Goal: Task Accomplishment & Management: Complete application form

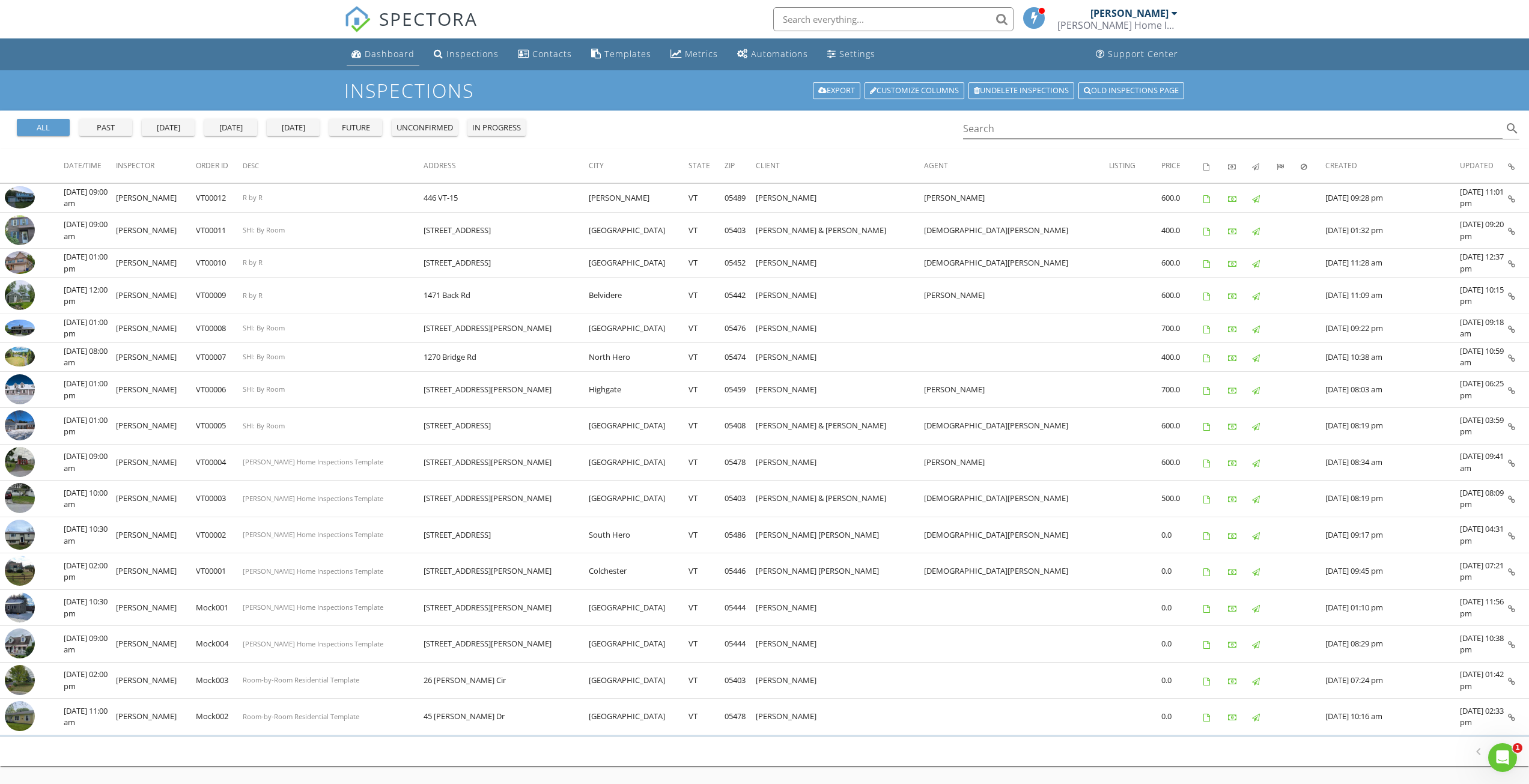
click at [384, 60] on link "Dashboard" at bounding box center [383, 54] width 73 height 22
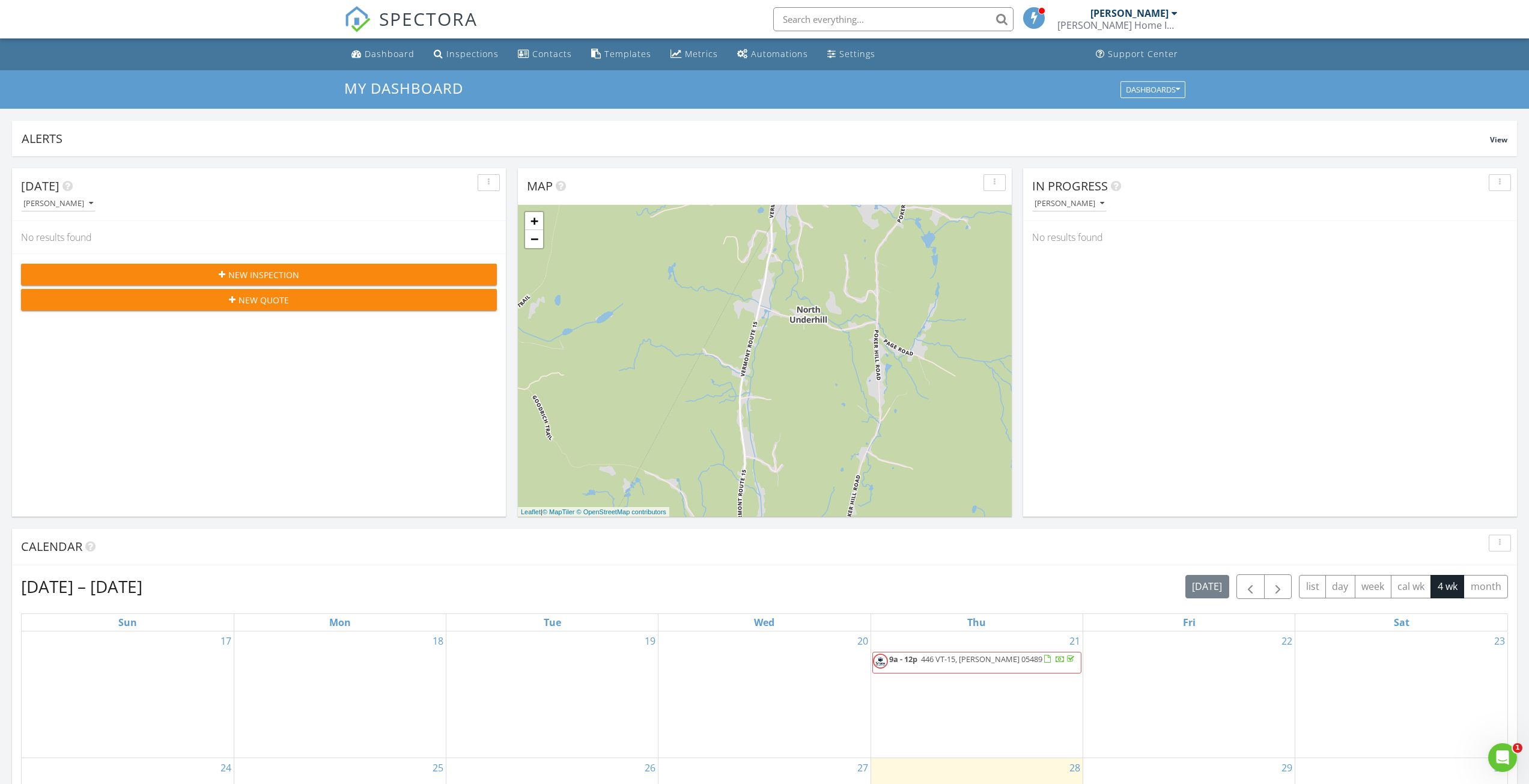
click at [285, 271] on span "New Inspection" at bounding box center [264, 274] width 71 height 12
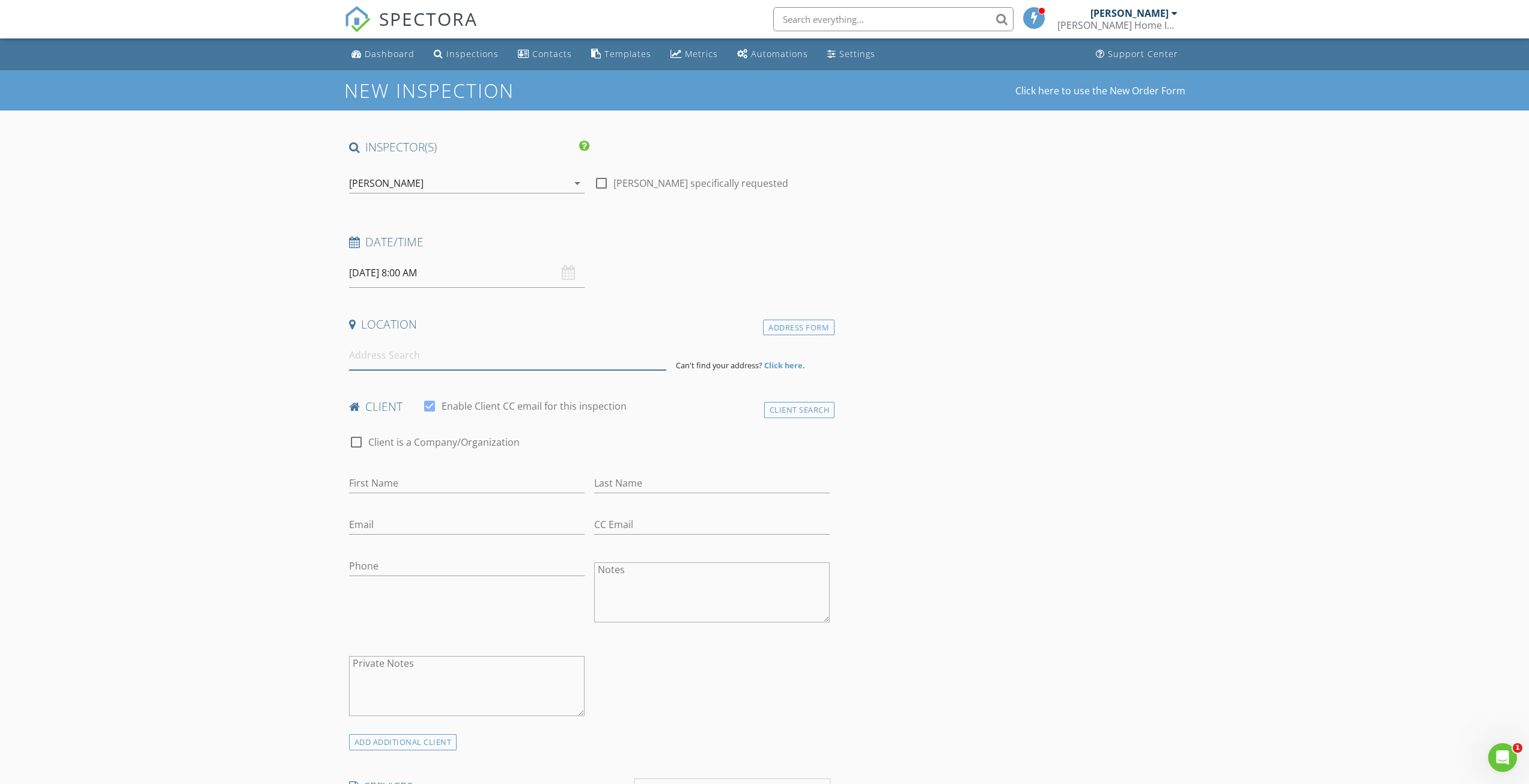
click at [425, 358] on input at bounding box center [507, 356] width 317 height 29
type input "100"
drag, startPoint x: 907, startPoint y: 461, endPoint x: 909, endPoint y: 499, distance: 38.1
click at [427, 482] on input "First Name" at bounding box center [466, 483] width 236 height 20
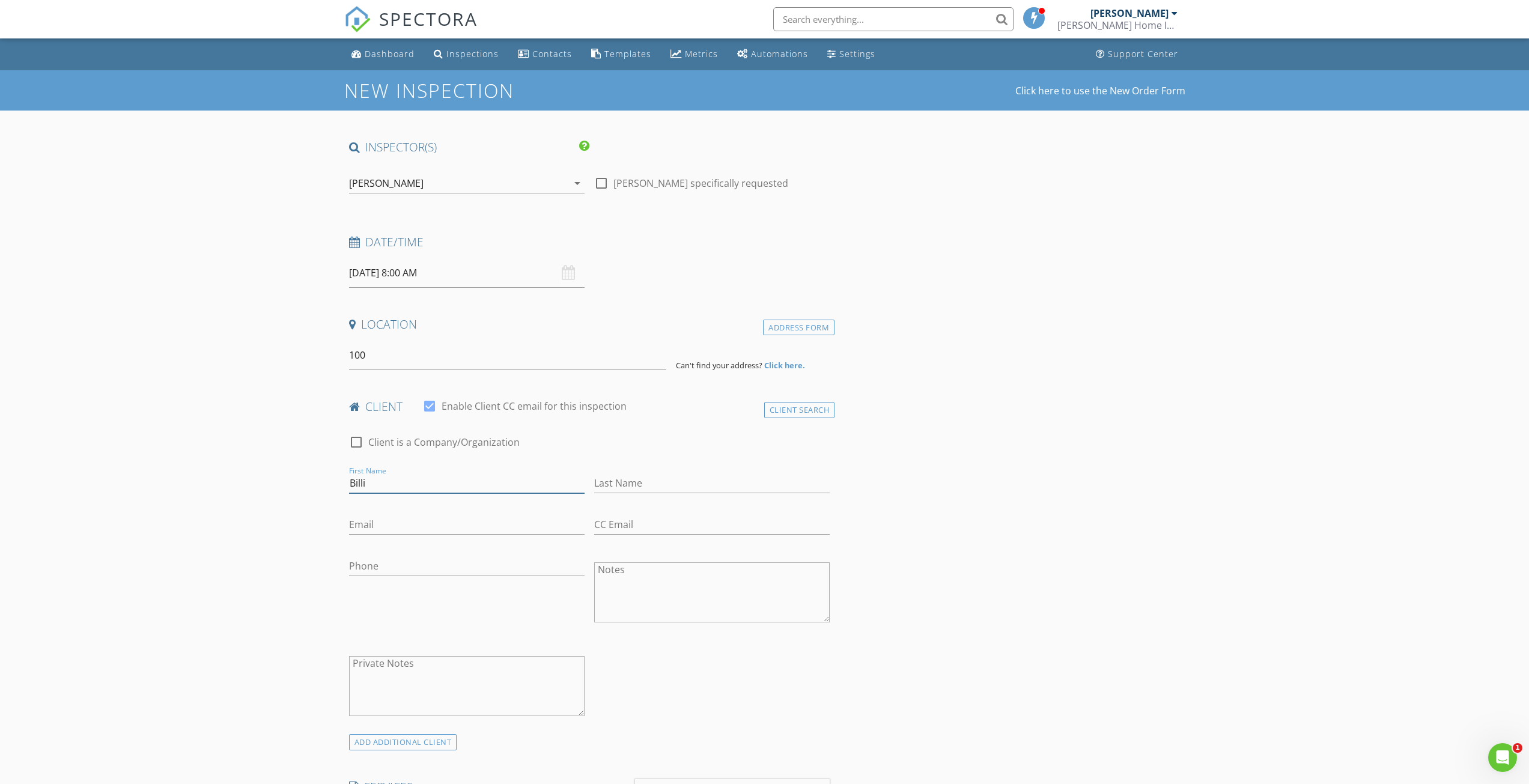
type input "Billi"
type input "Dunham"
type input "billidunham@yahoo.com"
type input "802-751-9285"
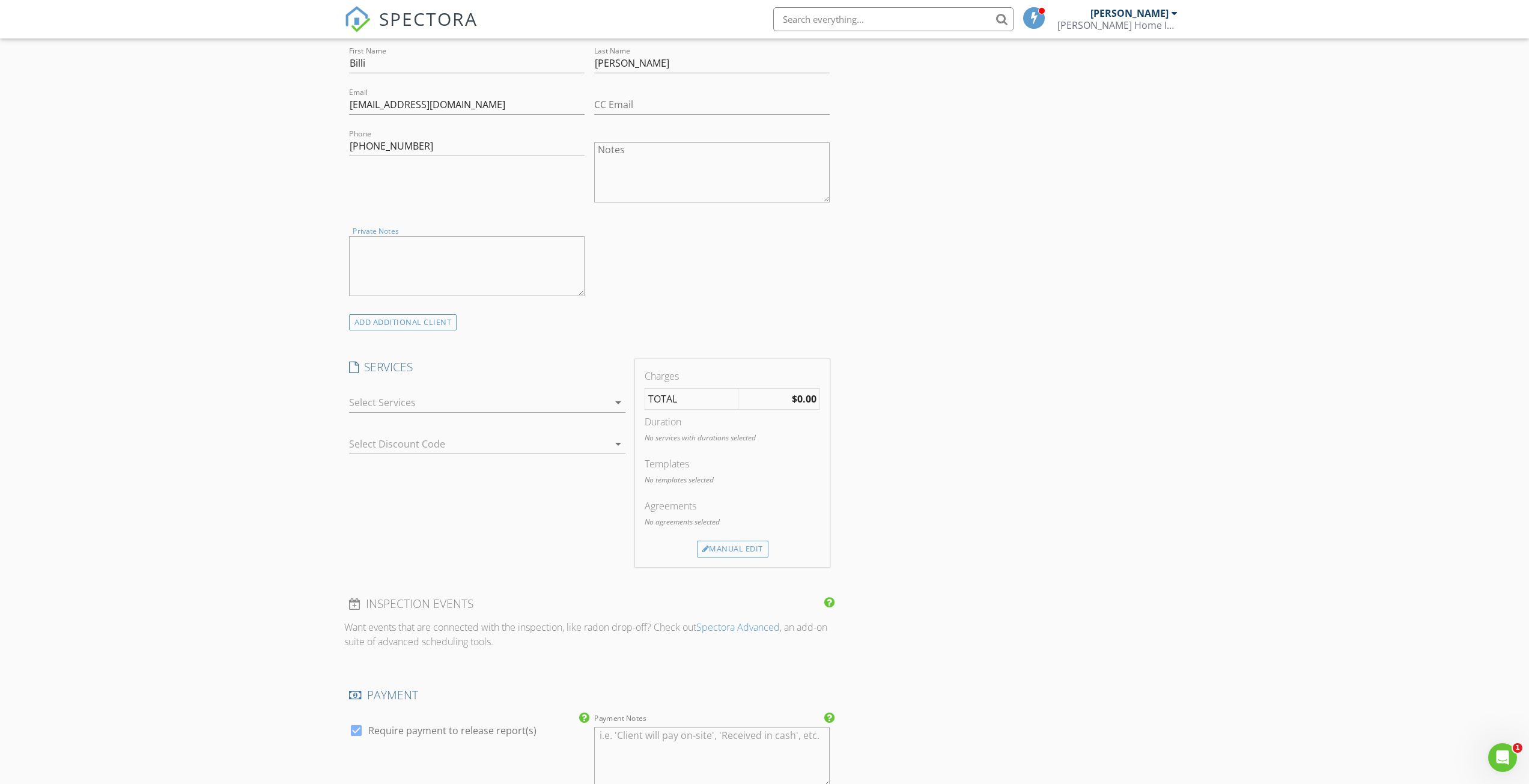
scroll to position [421, 0]
click at [479, 403] on div at bounding box center [479, 401] width 260 height 19
click at [418, 469] on div "Residential Inspection" at bounding box center [434, 464] width 100 height 15
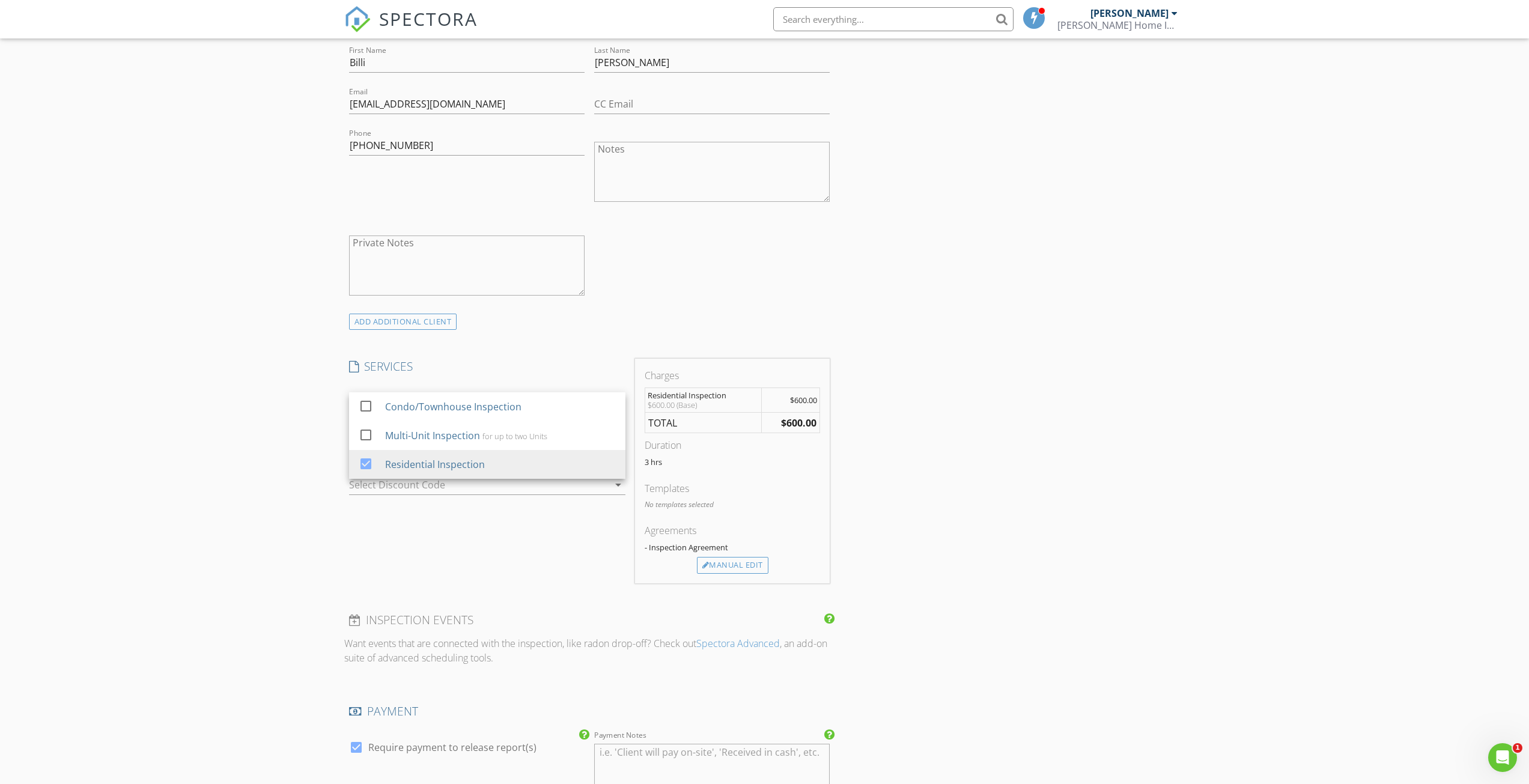
click at [548, 559] on div "SERVICES check_box_outline_blank Condo/Townhouse Inspection check_box_outline_b…" at bounding box center [487, 471] width 286 height 225
click at [390, 450] on div at bounding box center [479, 443] width 260 height 19
click at [394, 567] on div "SERVICES check_box_outline_blank Condo/Townhouse Inspection check_box_outline_b…" at bounding box center [487, 471] width 286 height 225
click at [414, 496] on div "Select Discount Code arrow_drop_down" at bounding box center [486, 491] width 276 height 32
click at [448, 484] on div at bounding box center [470, 485] width 243 height 19
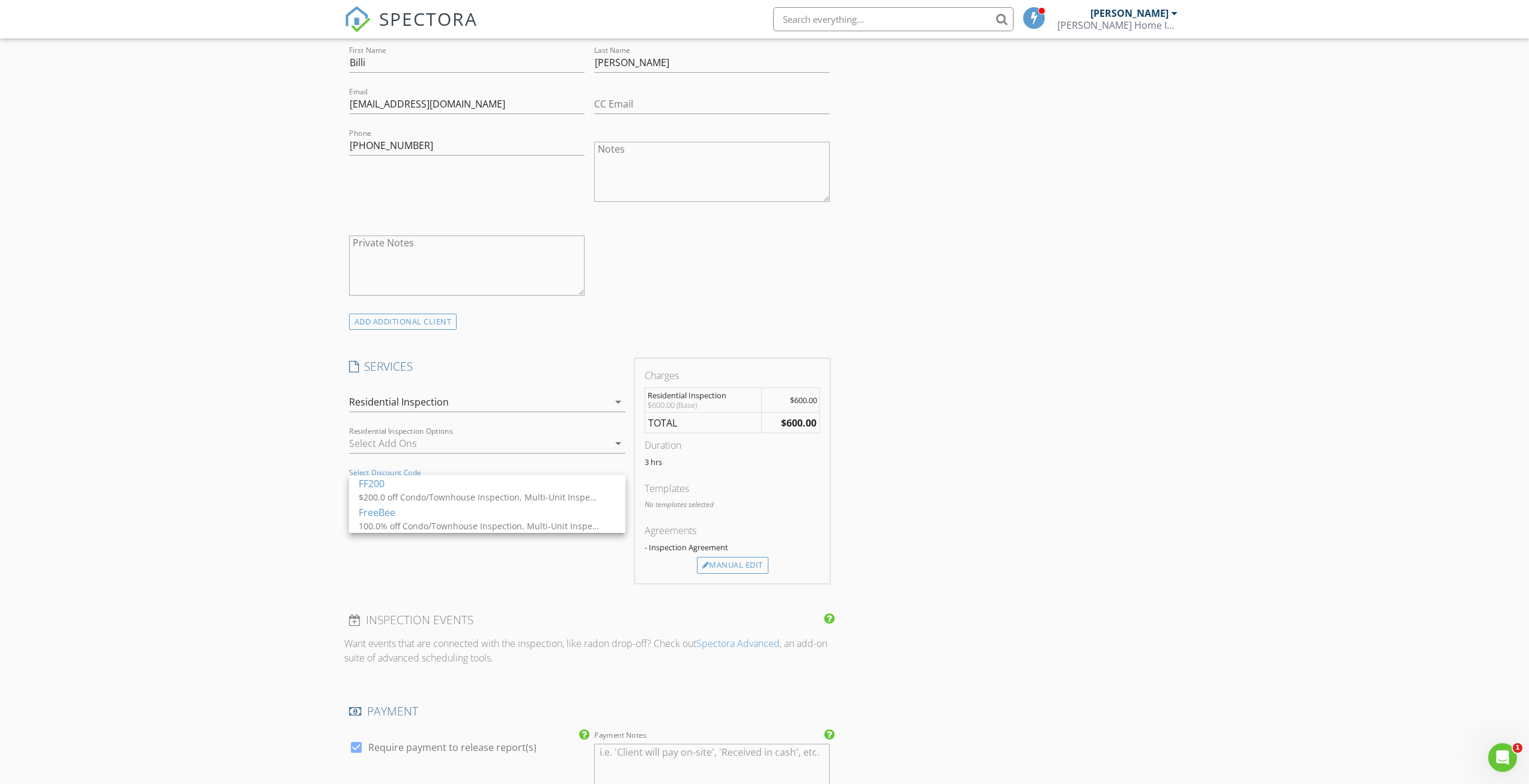
click at [185, 528] on div "New Inspection Click here to use the New Order Form INSPECTOR(S) check_box Pete…" at bounding box center [764, 569] width 1529 height 1839
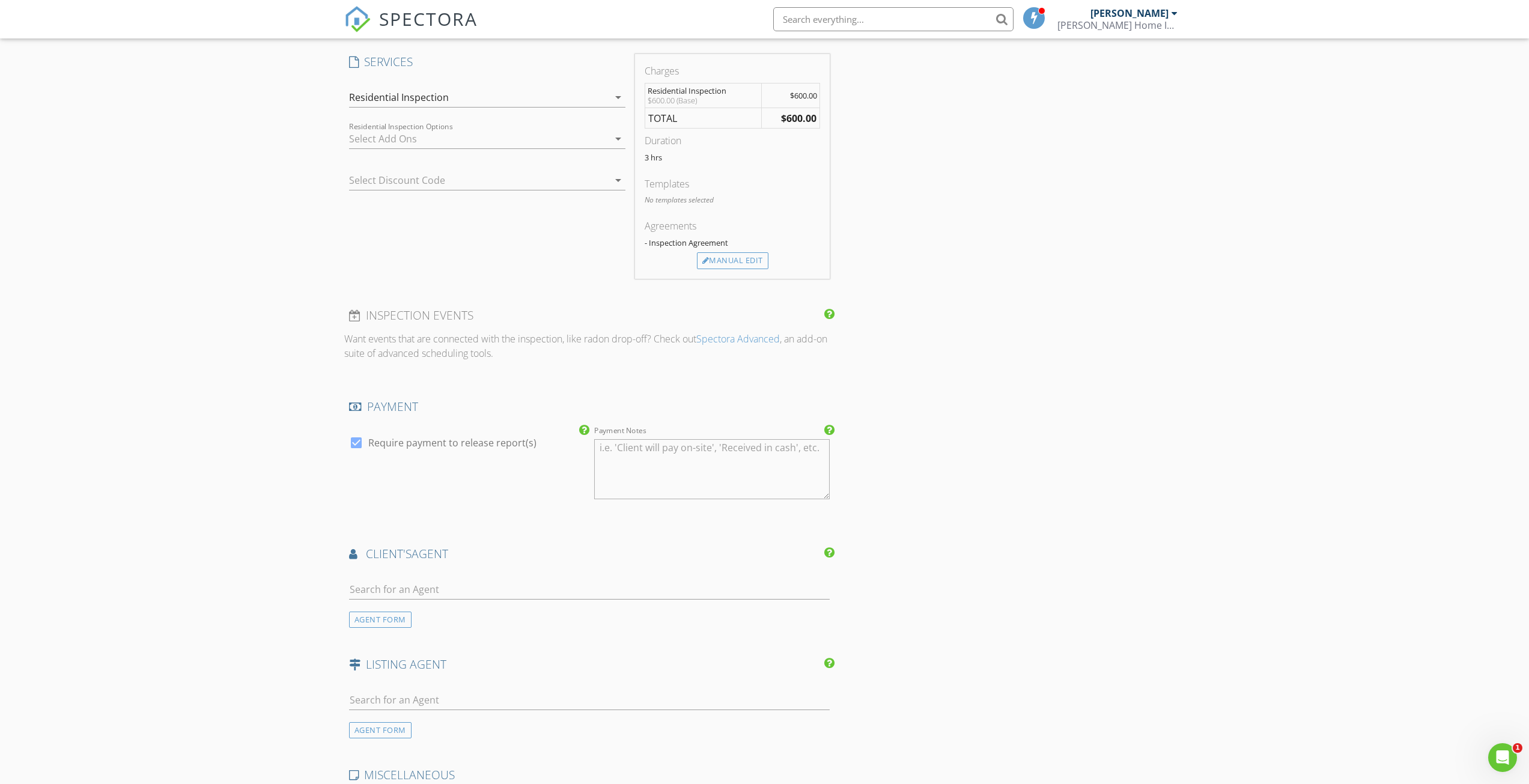
scroll to position [841, 0]
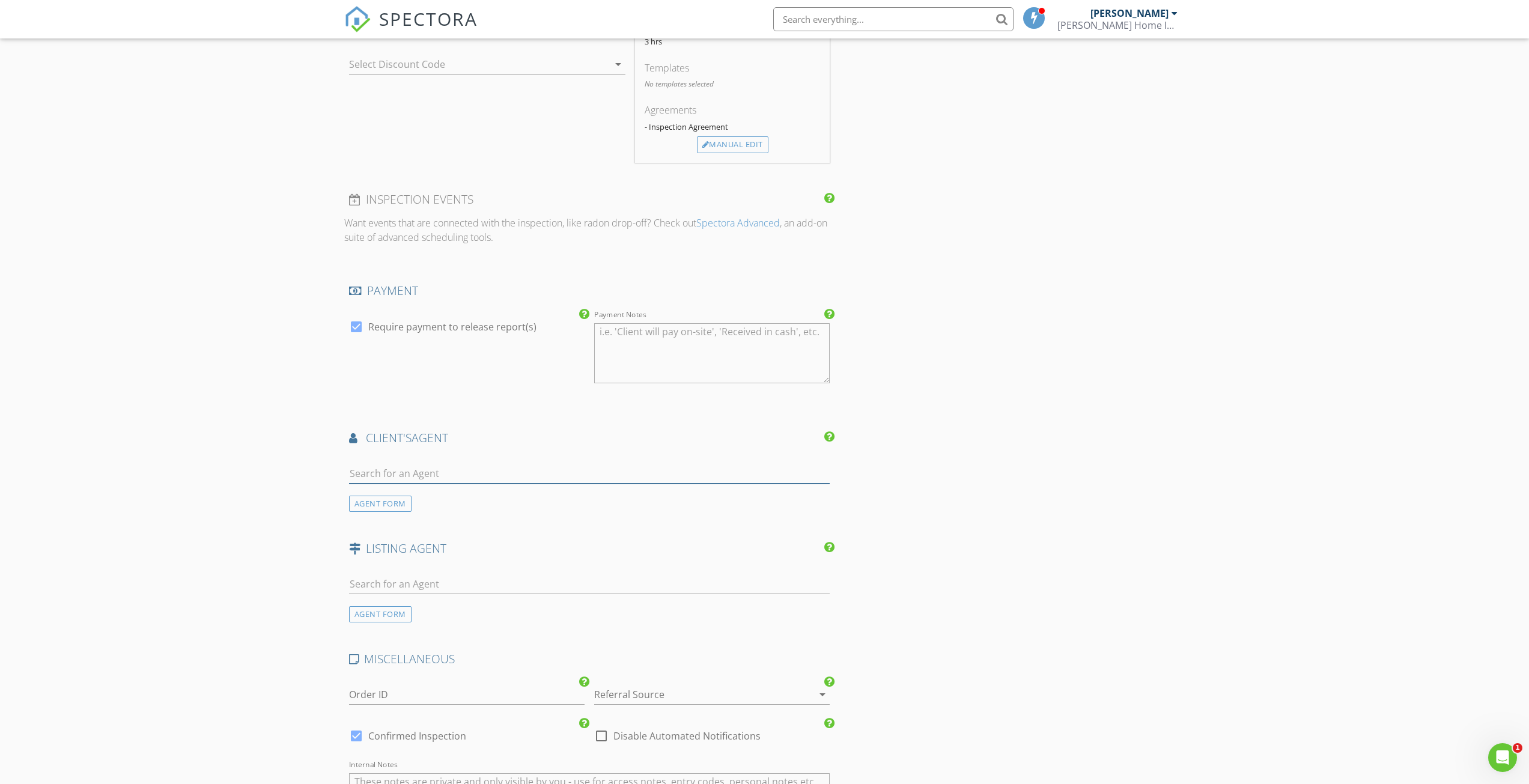
click at [425, 469] on input "text" at bounding box center [589, 474] width 481 height 20
type input "Christ"
click at [442, 503] on div "Prime Real Estate Co." at bounding box center [473, 507] width 179 height 9
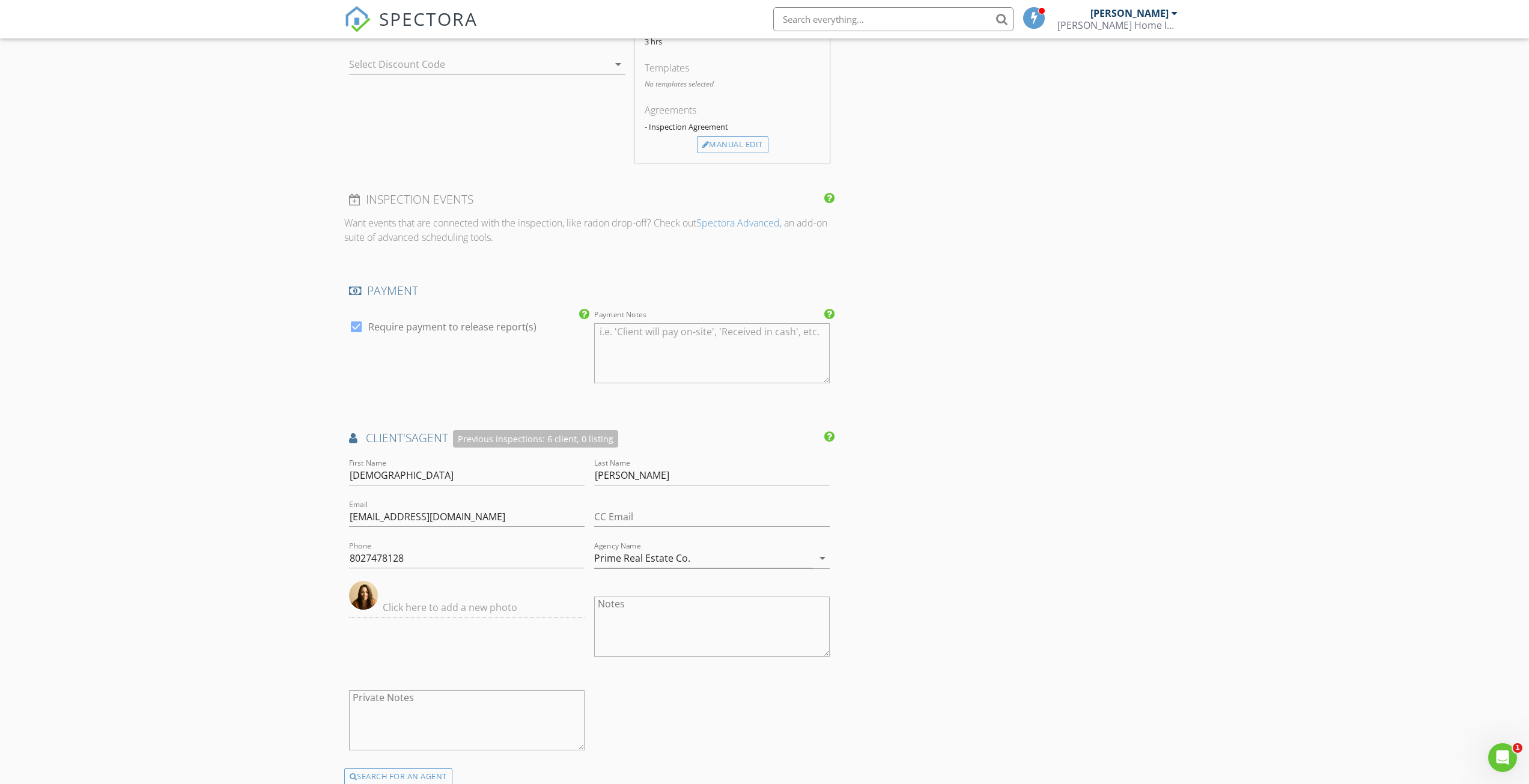
click at [266, 545] on div "New Inspection Click here to use the New Order Form INSPECTOR(S) check_box Pete…" at bounding box center [764, 285] width 1529 height 2113
click at [1200, 308] on div "New Inspection Click here to use the New Order Form INSPECTOR(S) check_box Pete…" at bounding box center [764, 285] width 1529 height 2113
click at [1012, 530] on div "INSPECTOR(S) check_box Peter Shaw PRIMARY Peter Shaw arrow_drop_down check_box_…" at bounding box center [765, 305] width 841 height 2014
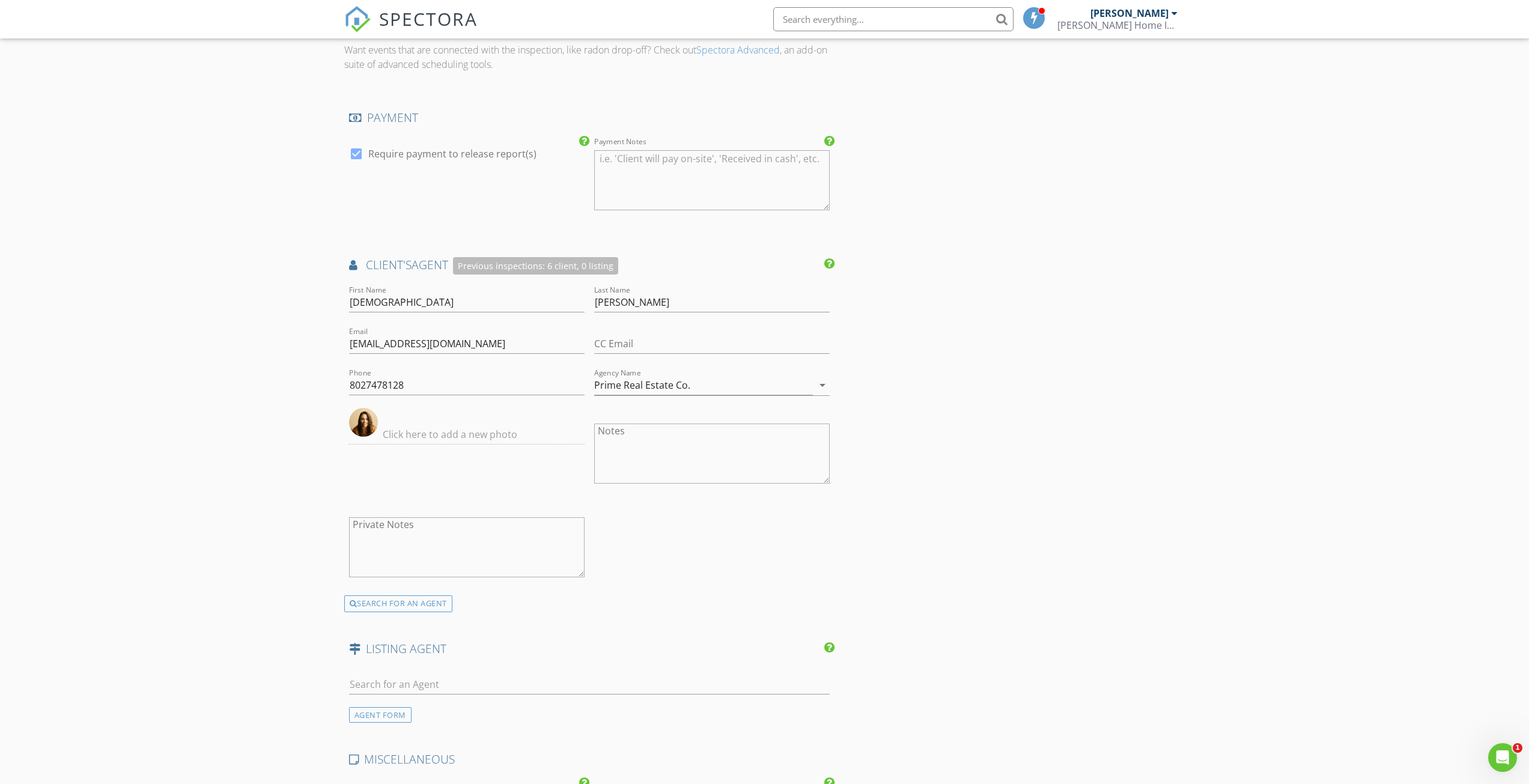
scroll to position [1021, 0]
click at [859, 478] on div "INSPECTOR(S) check_box Peter Shaw PRIMARY Peter Shaw arrow_drop_down check_box_…" at bounding box center [765, 124] width 841 height 2014
click at [981, 454] on div "INSPECTOR(S) check_box Peter Shaw PRIMARY Peter Shaw arrow_drop_down check_box_…" at bounding box center [765, 124] width 841 height 2014
click at [1012, 465] on div "INSPECTOR(S) check_box Peter Shaw PRIMARY Peter Shaw arrow_drop_down check_box_…" at bounding box center [765, 124] width 841 height 2014
click at [1099, 357] on div "INSPECTOR(S) check_box Peter Shaw PRIMARY Peter Shaw arrow_drop_down check_box_…" at bounding box center [765, 124] width 841 height 2014
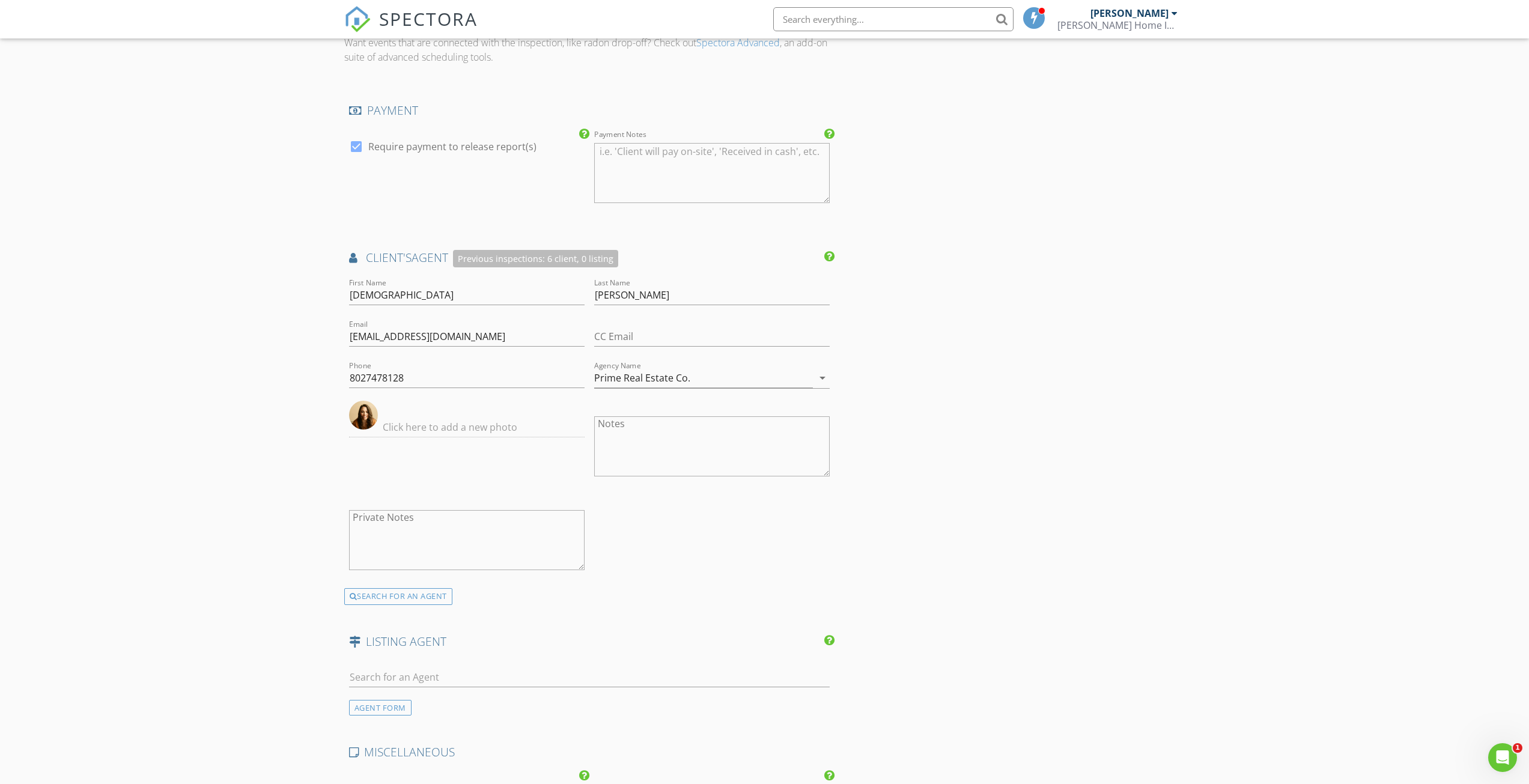
click at [947, 441] on div "INSPECTOR(S) check_box Peter Shaw PRIMARY Peter Shaw arrow_drop_down check_box_…" at bounding box center [765, 124] width 841 height 2014
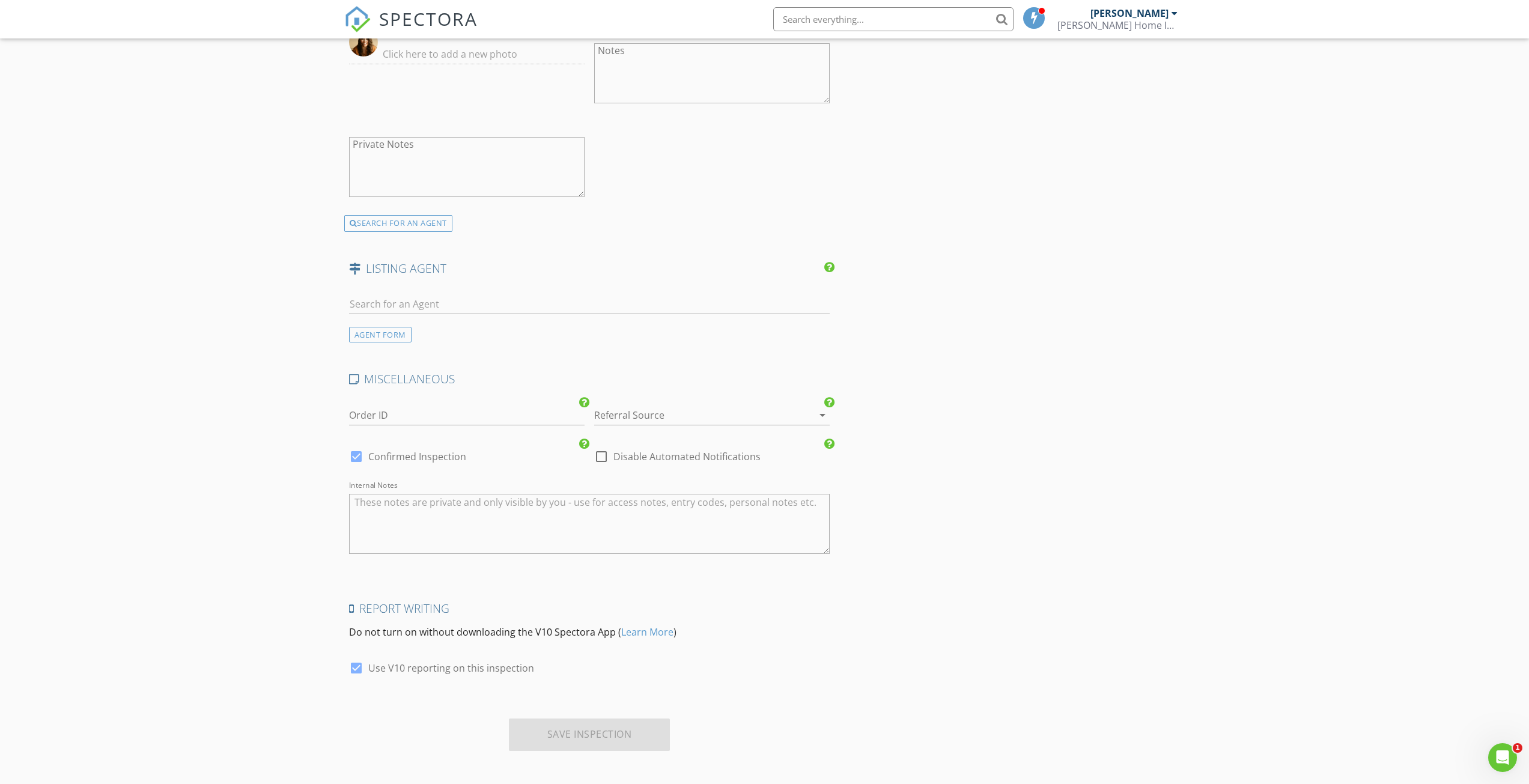
scroll to position [1399, 0]
click at [441, 411] on input "Order ID" at bounding box center [466, 411] width 236 height 20
type input "VT00013"
click at [703, 414] on div at bounding box center [695, 410] width 202 height 19
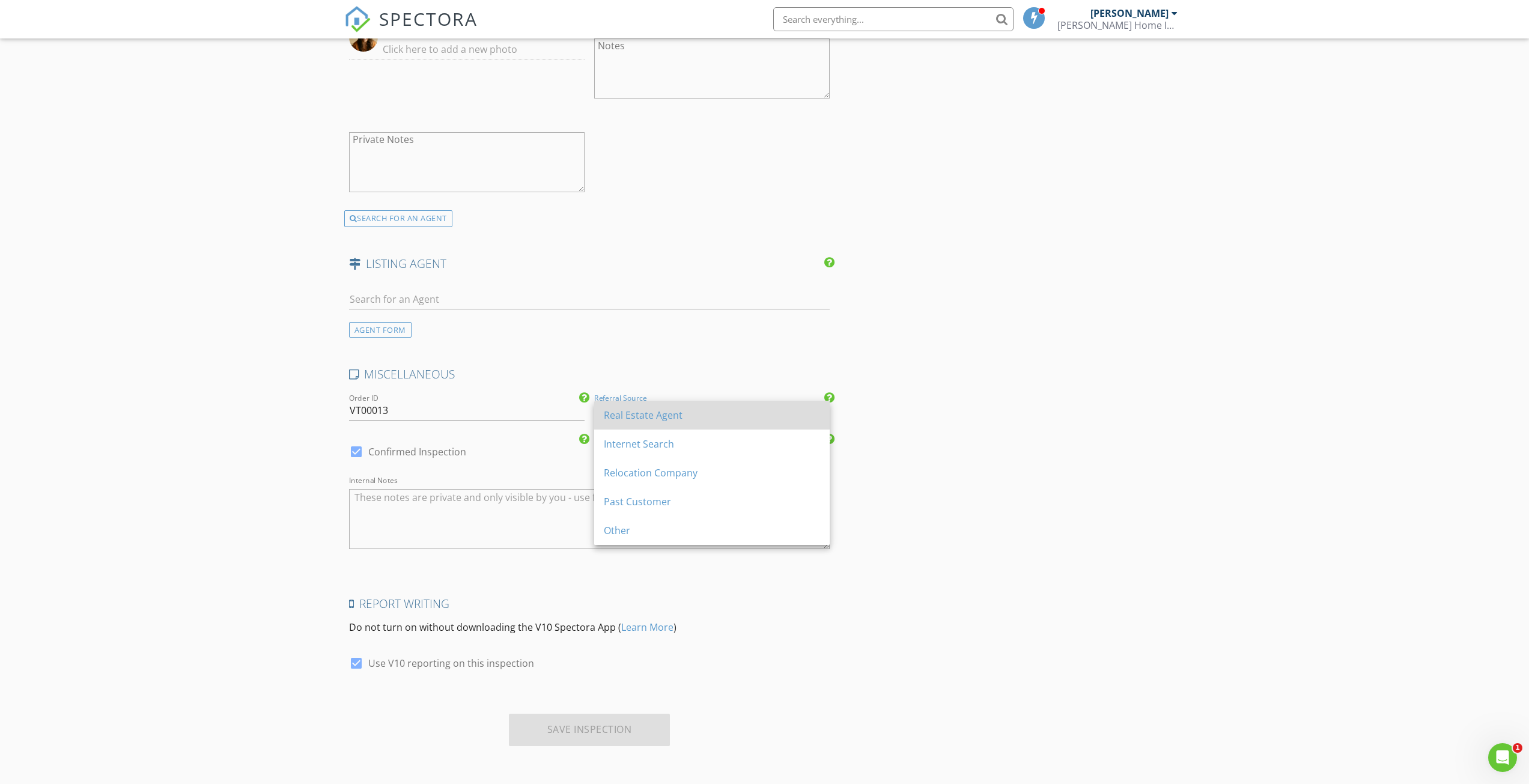
click at [654, 419] on div "Real Estate Agent" at bounding box center [712, 415] width 217 height 15
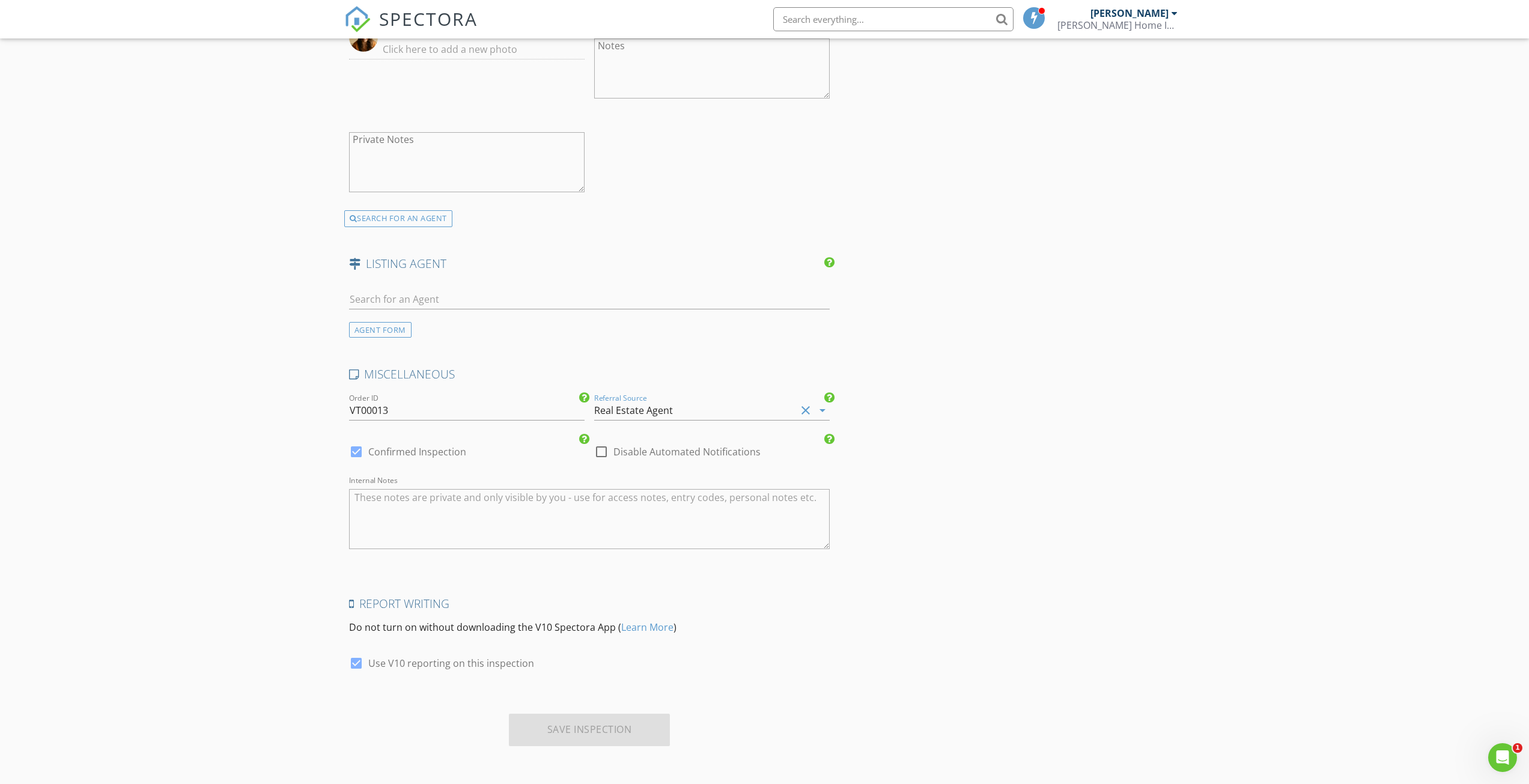
drag, startPoint x: 1001, startPoint y: 613, endPoint x: 977, endPoint y: 614, distance: 24.0
click at [594, 735] on div "Save Inspection" at bounding box center [589, 730] width 162 height 32
click at [595, 727] on div "Save Inspection" at bounding box center [589, 730] width 162 height 32
click at [592, 727] on div "Save Inspection" at bounding box center [589, 730] width 162 height 32
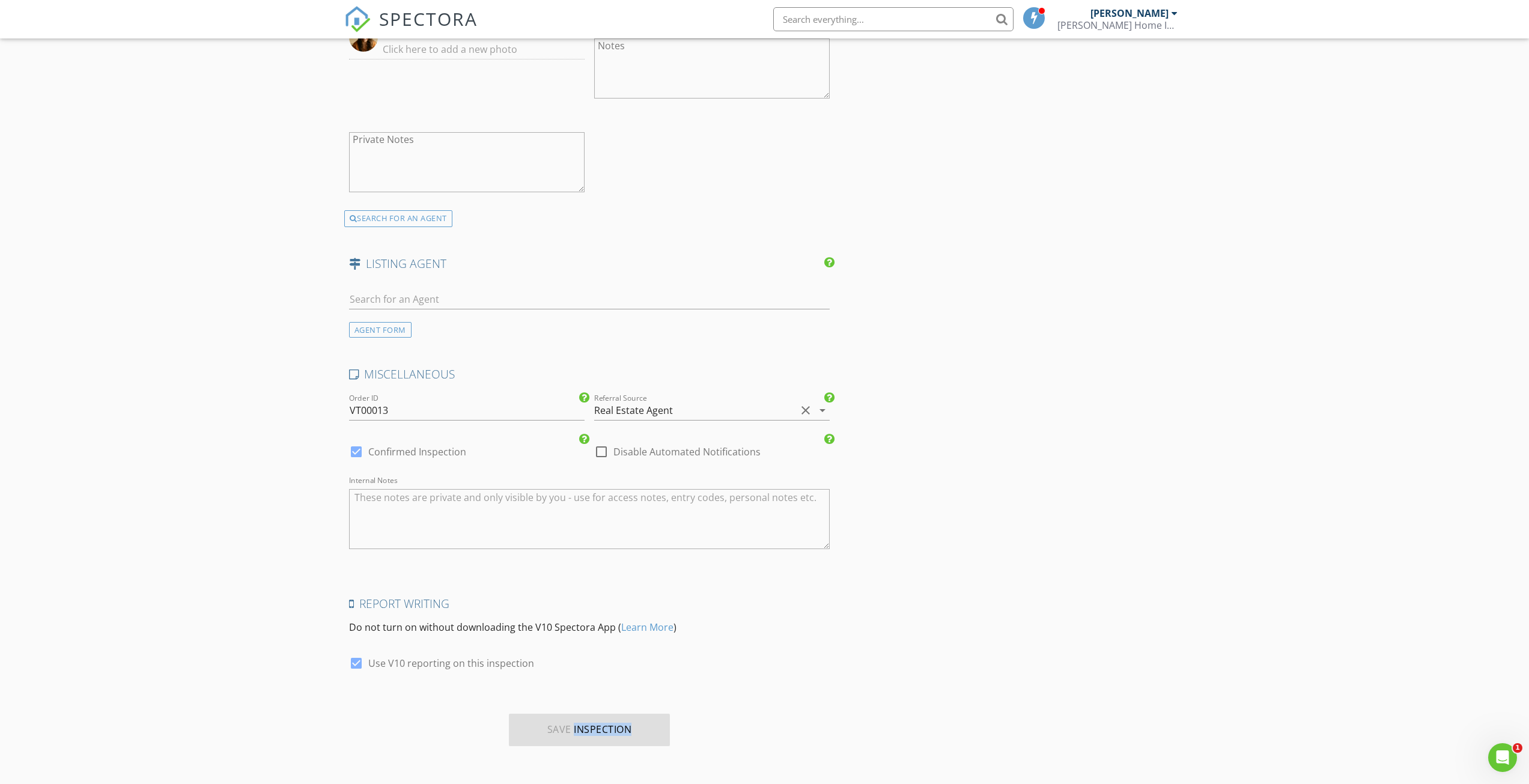
drag, startPoint x: 592, startPoint y: 727, endPoint x: 632, endPoint y: 542, distance: 189.3
click at [593, 723] on div "Save Inspection" at bounding box center [589, 730] width 162 height 32
click at [561, 729] on div "Save Inspection" at bounding box center [589, 730] width 162 height 32
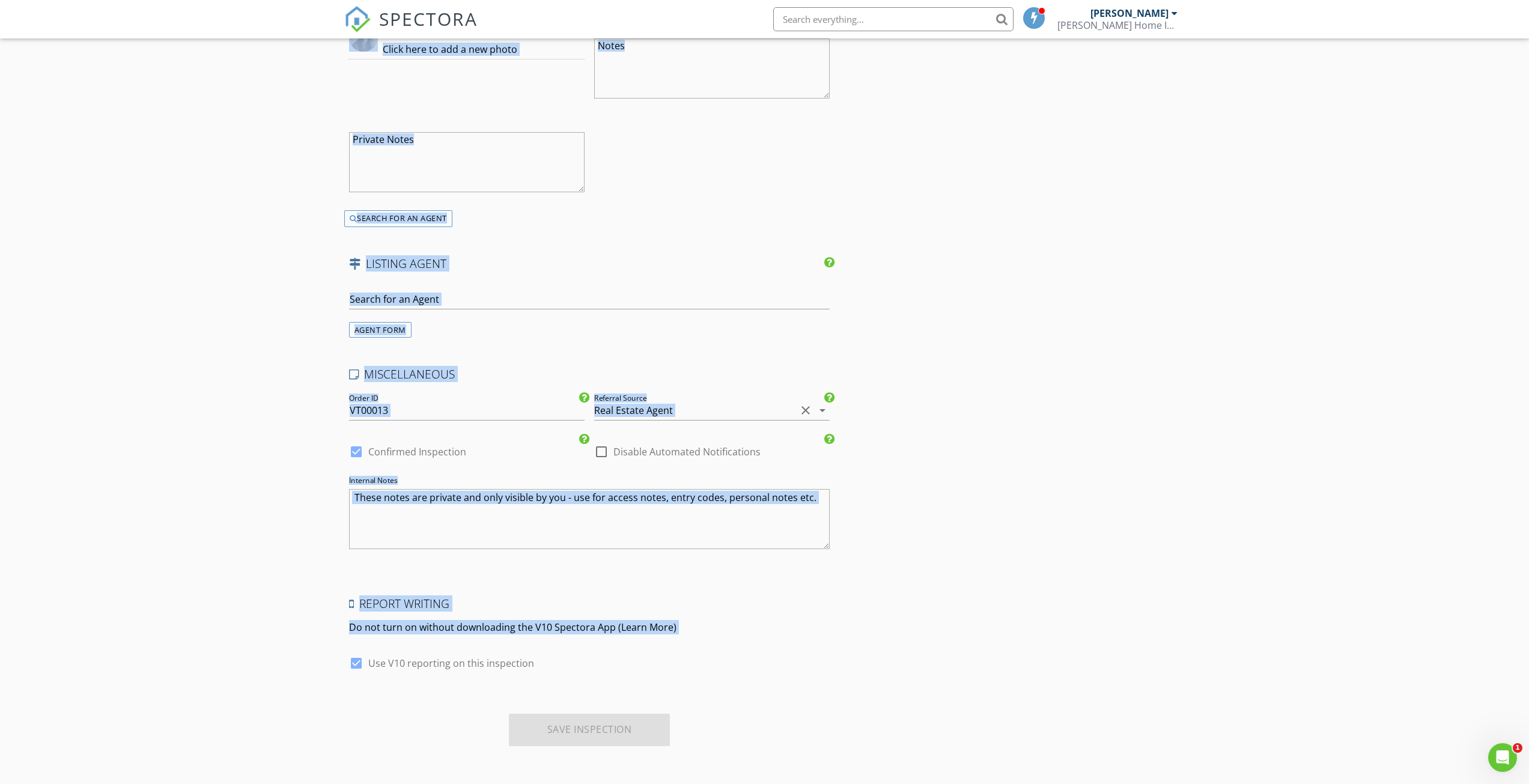
click at [561, 729] on div "Save Inspection" at bounding box center [589, 730] width 162 height 32
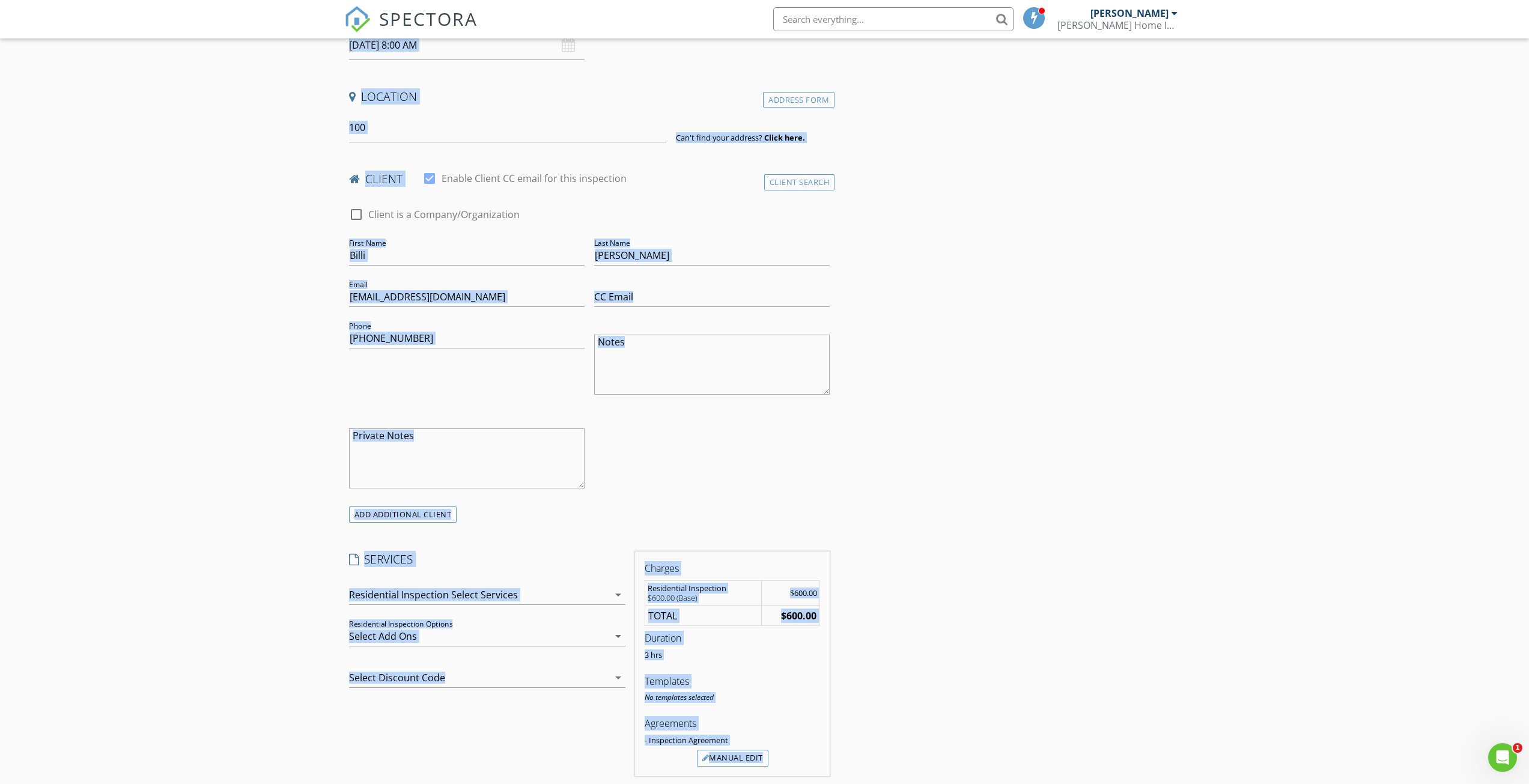
scroll to position [0, 0]
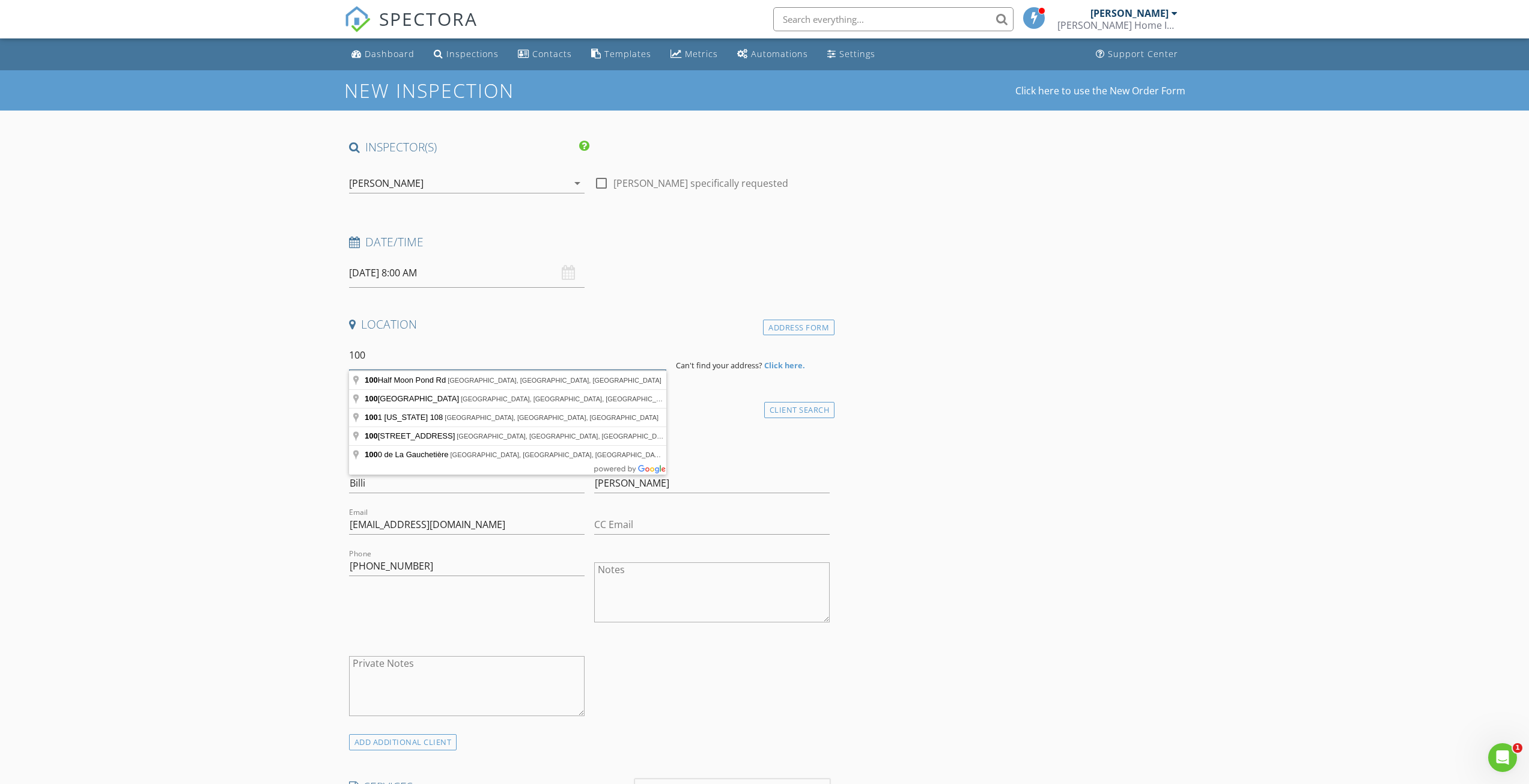
click at [415, 356] on input "100" at bounding box center [507, 356] width 317 height 29
type input "100 Olin Drive, Eden, VT, USA"
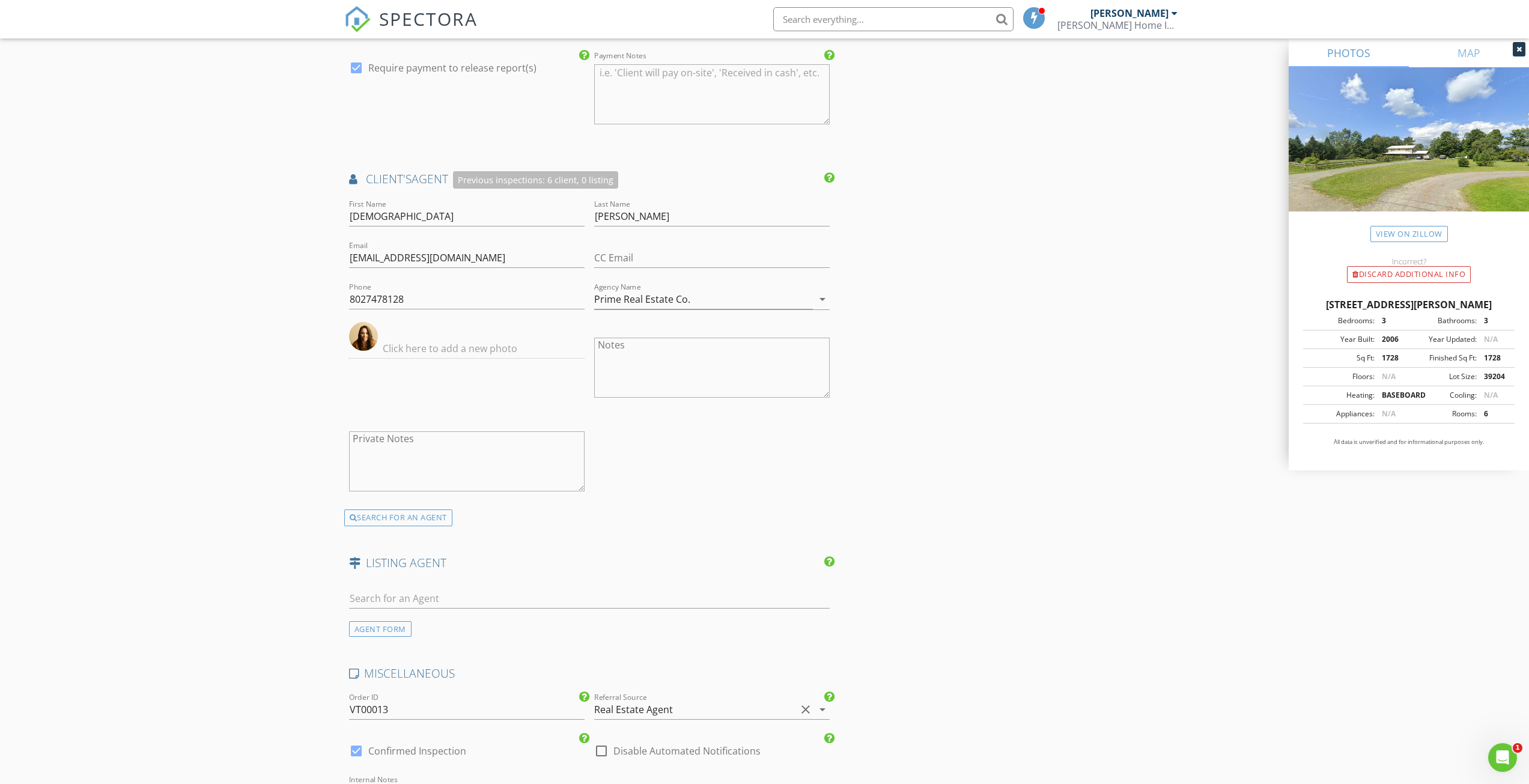
scroll to position [1604, 0]
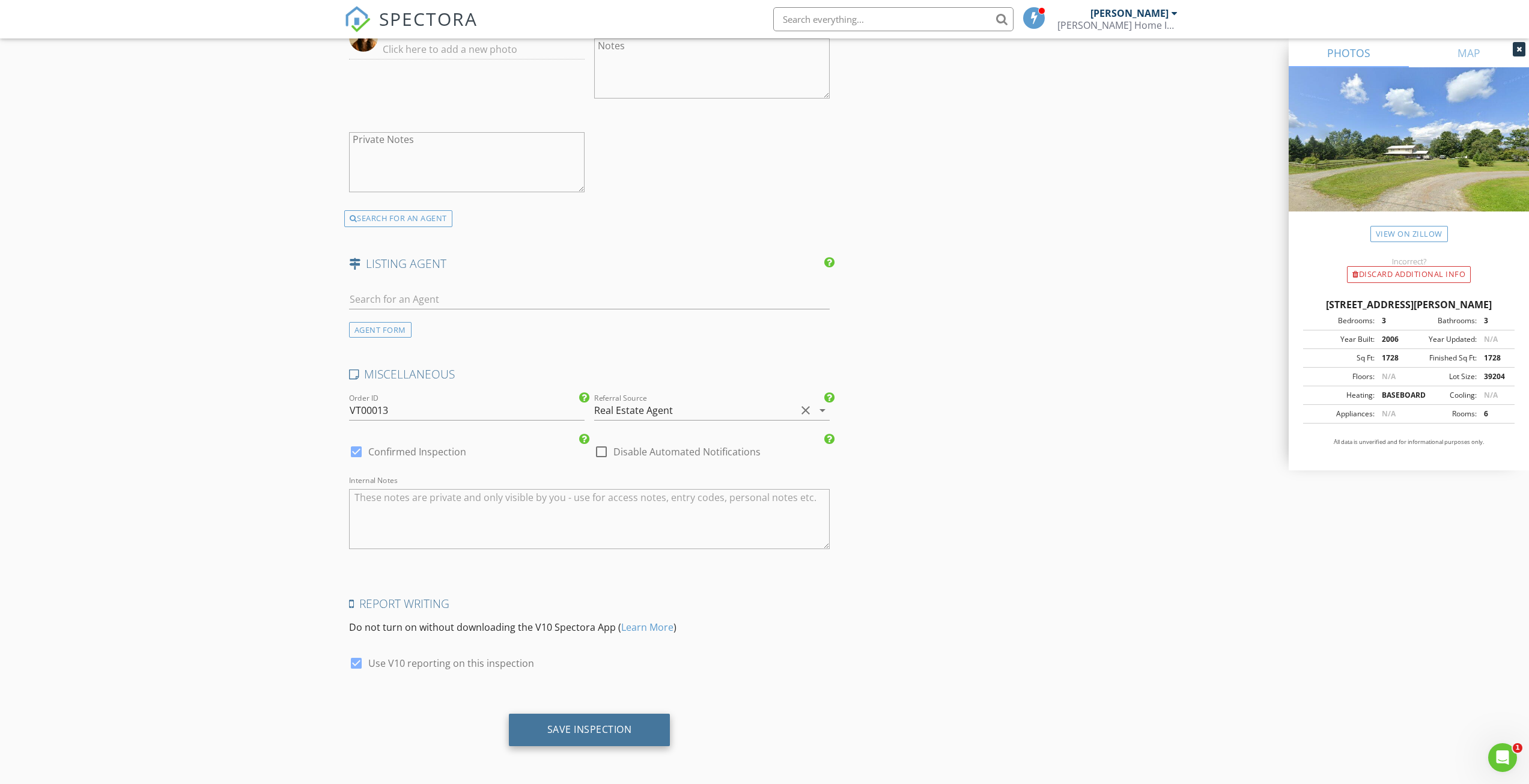
click at [573, 729] on div "Save Inspection" at bounding box center [590, 729] width 85 height 12
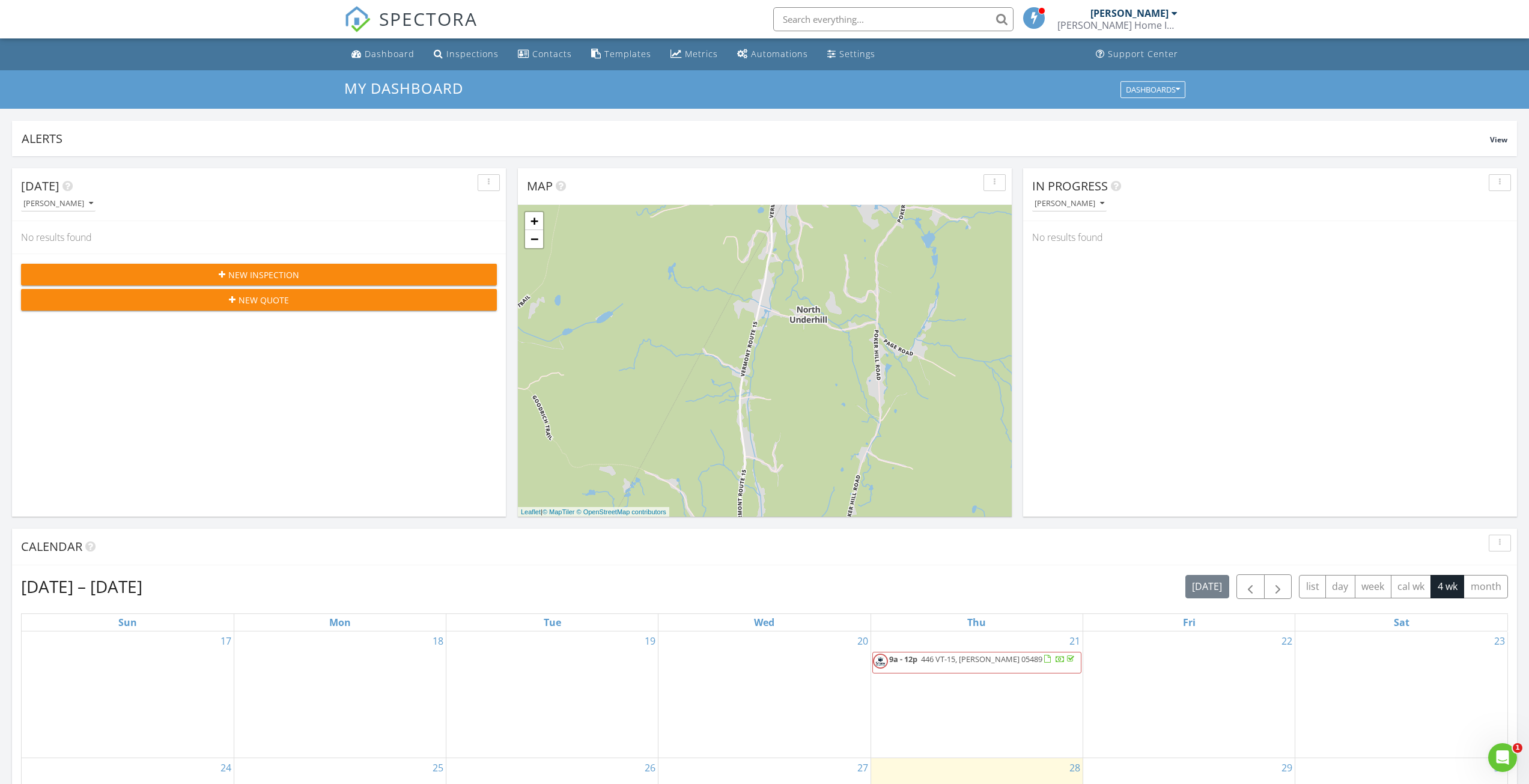
click at [1142, 18] on div "[PERSON_NAME]" at bounding box center [1129, 13] width 78 height 12
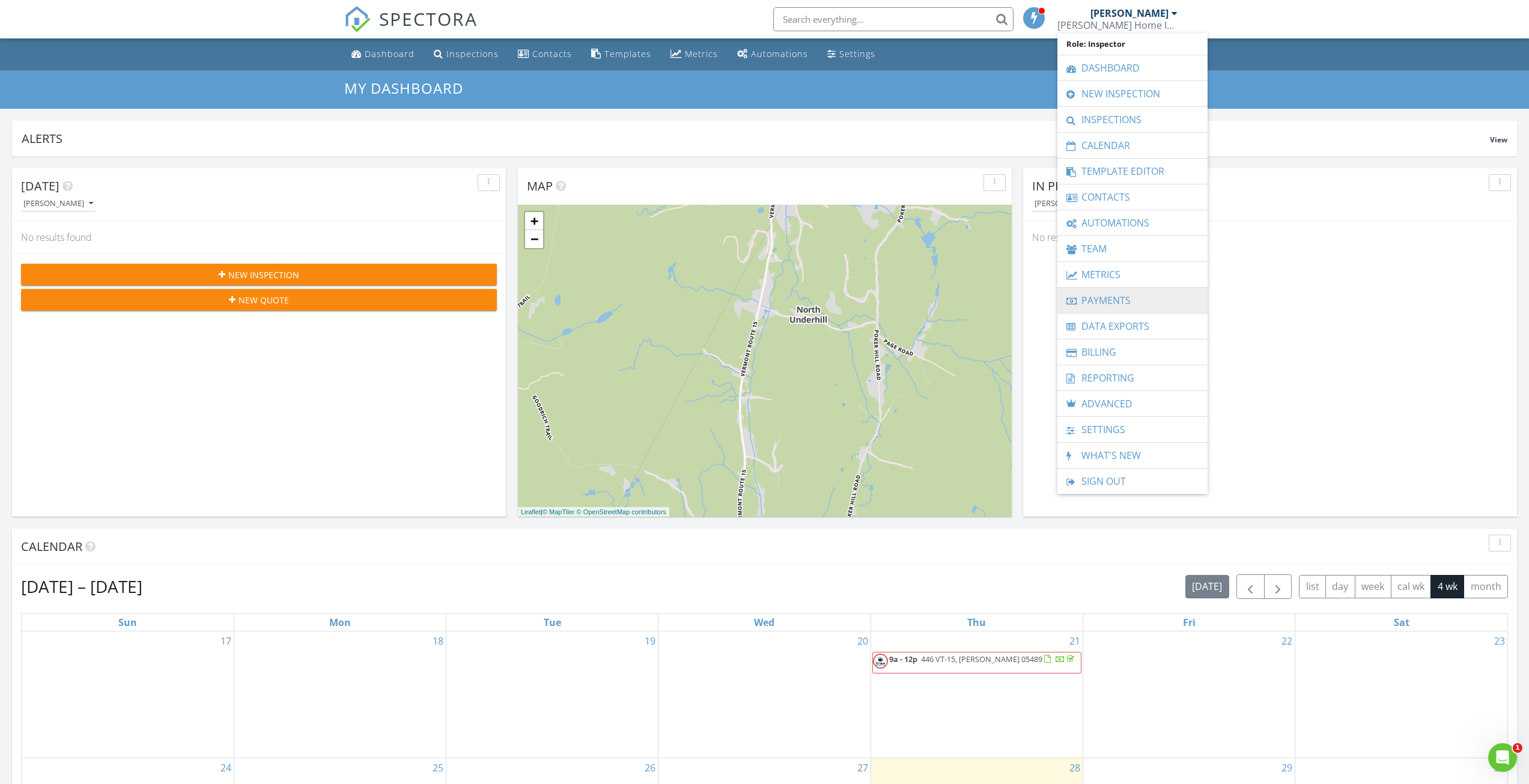
click at [1098, 300] on link "Payments" at bounding box center [1132, 300] width 138 height 26
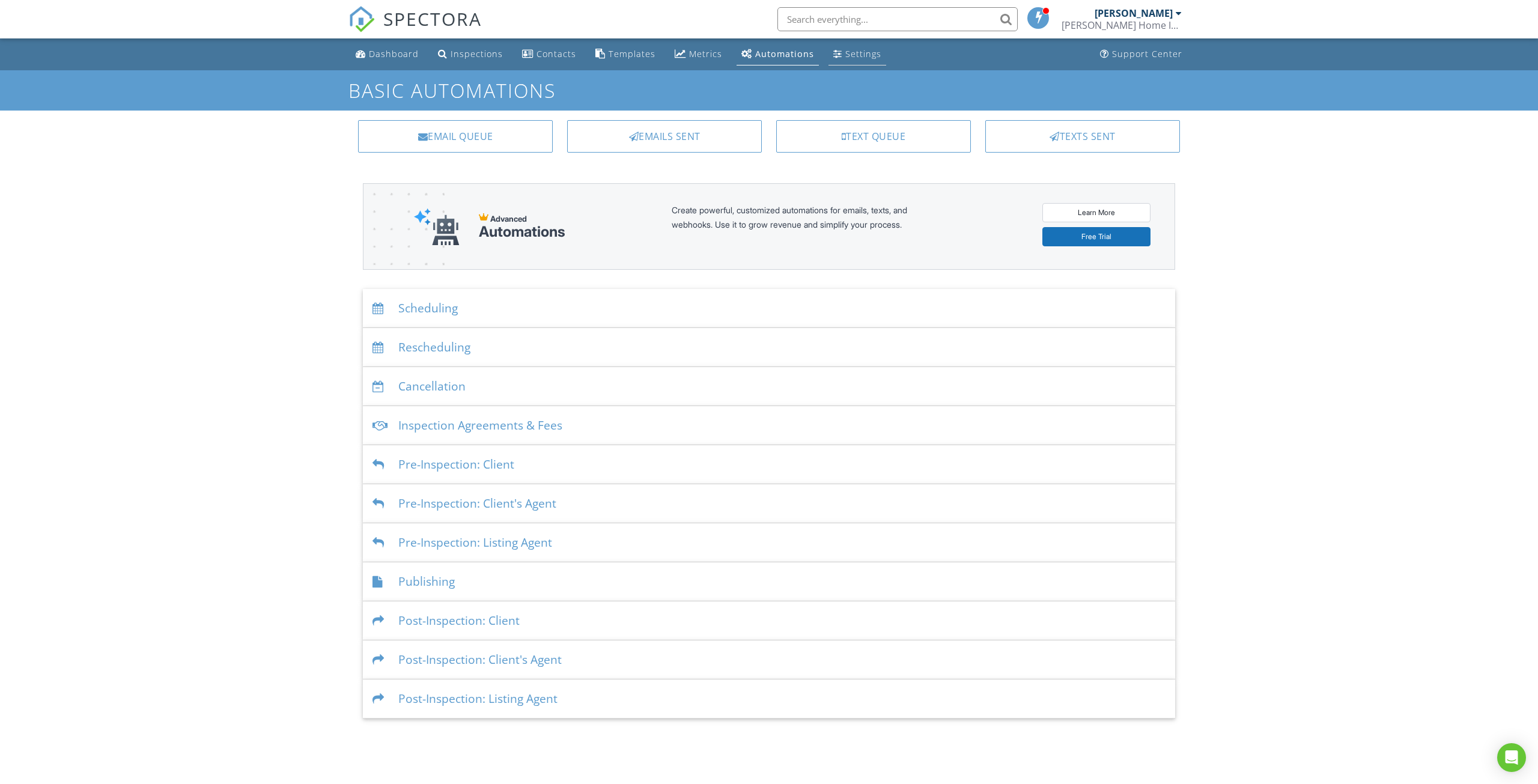
click at [846, 56] on div "Settings" at bounding box center [863, 53] width 36 height 12
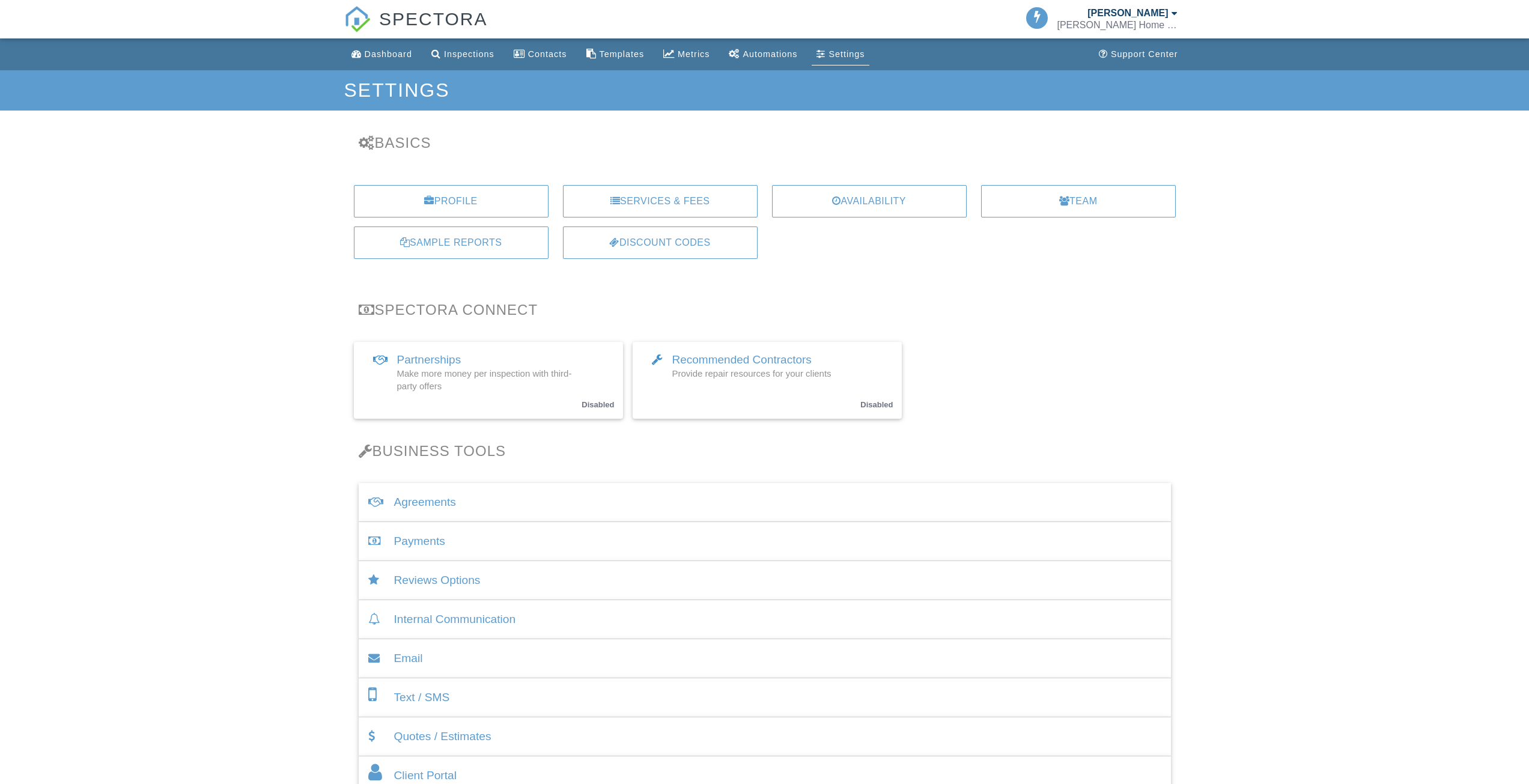
click at [1163, 18] on div "[PERSON_NAME]" at bounding box center [1128, 13] width 80 height 12
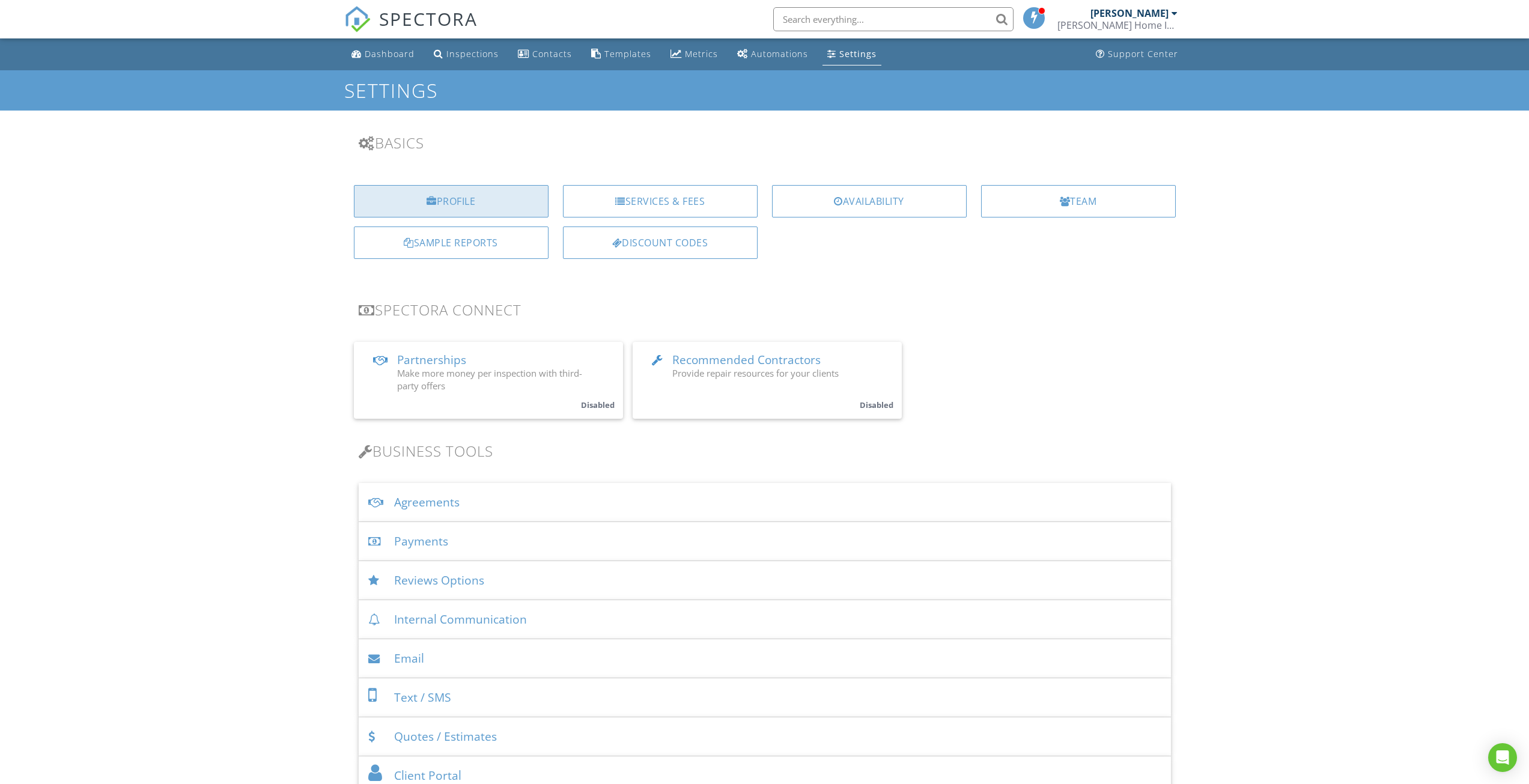
click at [505, 197] on div "Profile" at bounding box center [452, 201] width 195 height 32
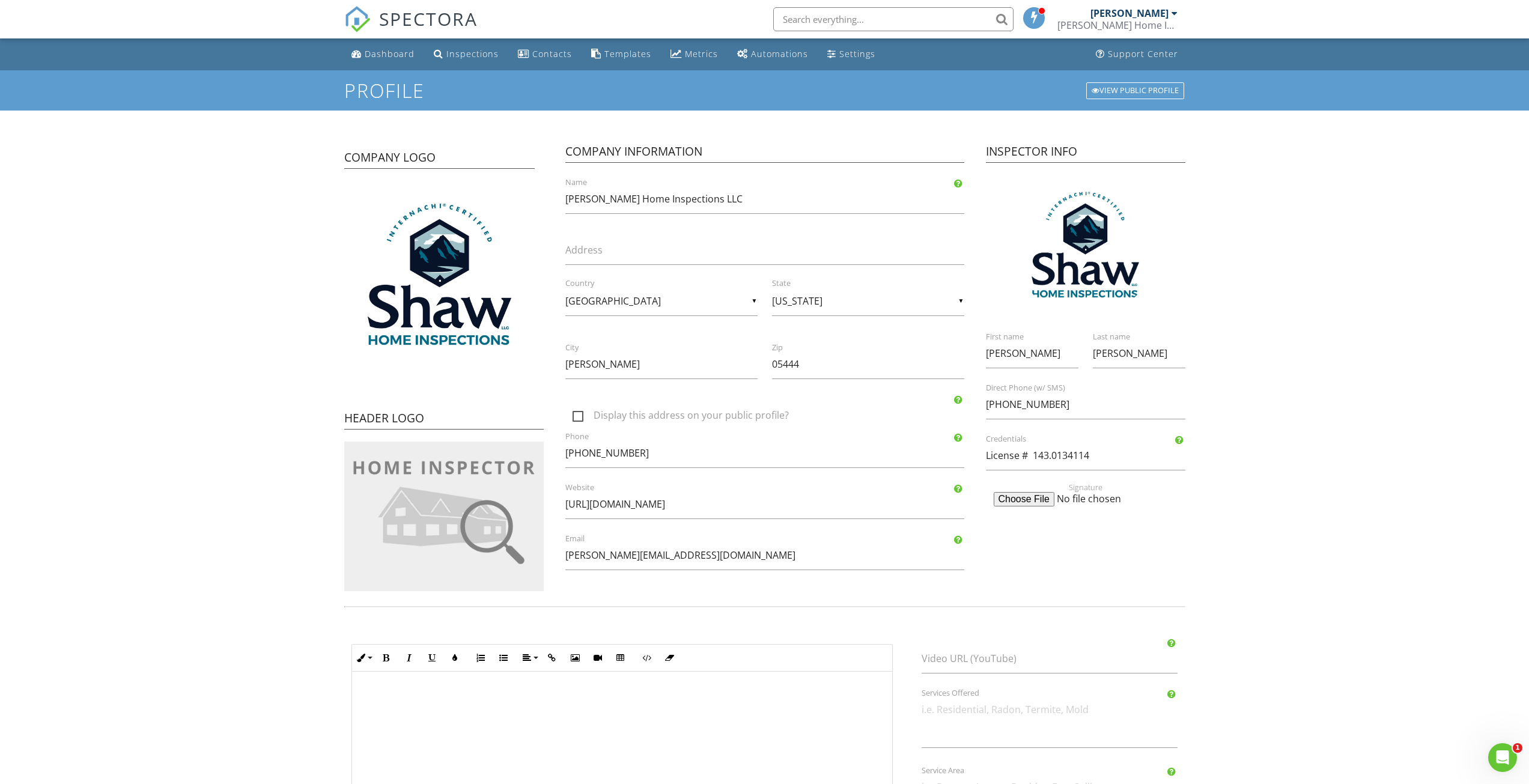
click at [1134, 19] on div "[PERSON_NAME]" at bounding box center [1129, 13] width 78 height 12
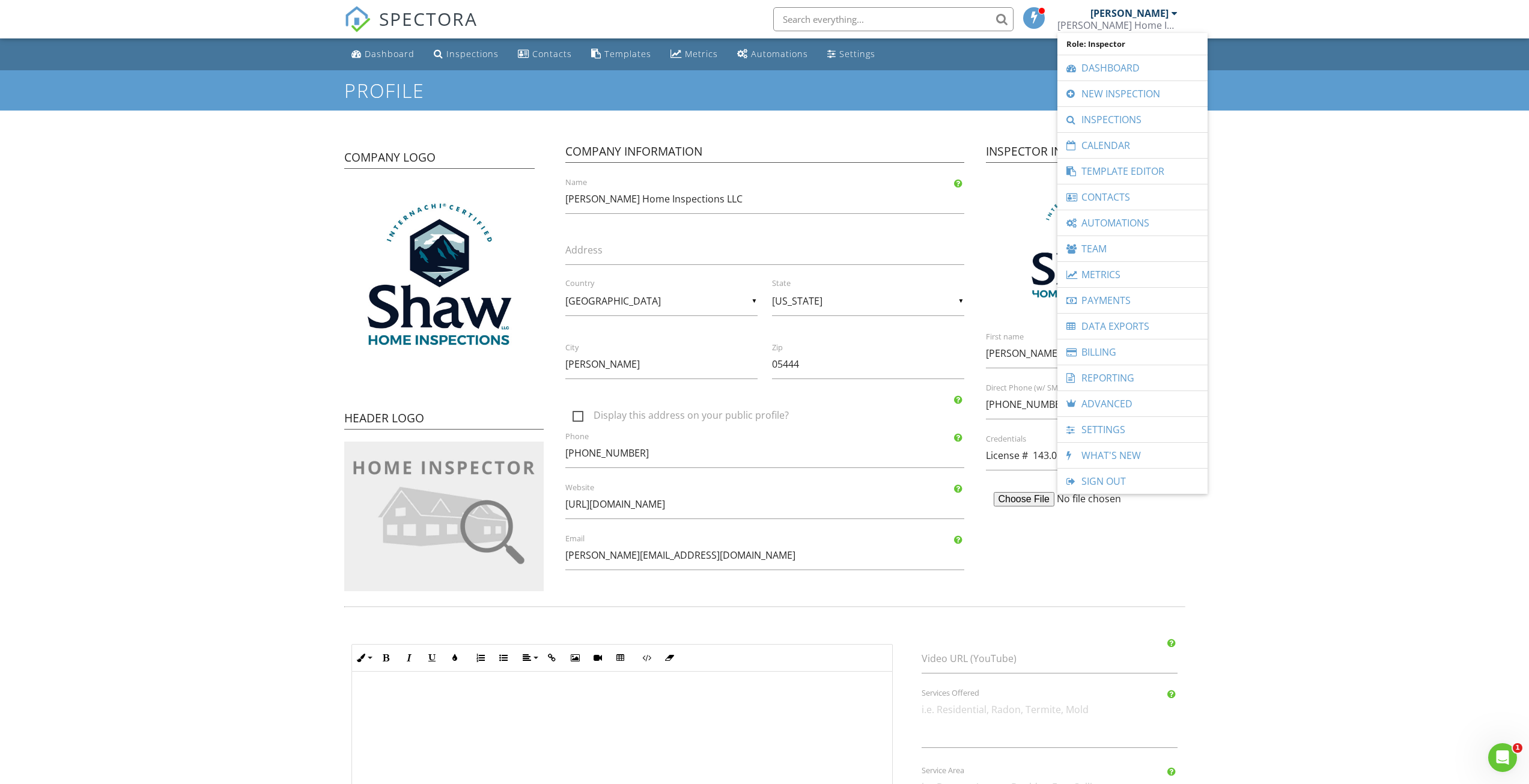
click at [1315, 238] on form "Profile View Public Profile Company Logo Header Logo Company Information Shaw H…" at bounding box center [764, 482] width 1529 height 823
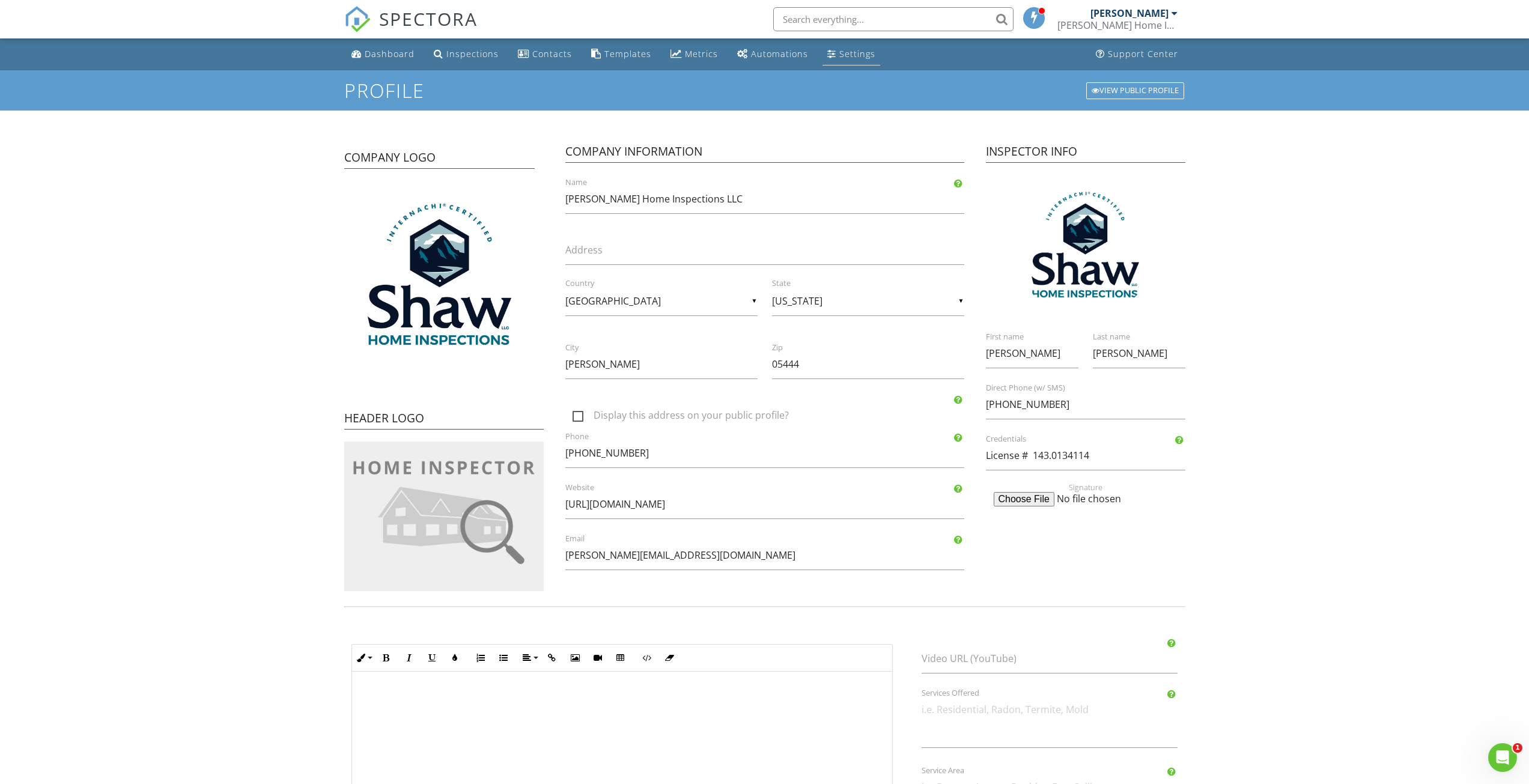
click at [848, 57] on div "Settings" at bounding box center [857, 53] width 36 height 12
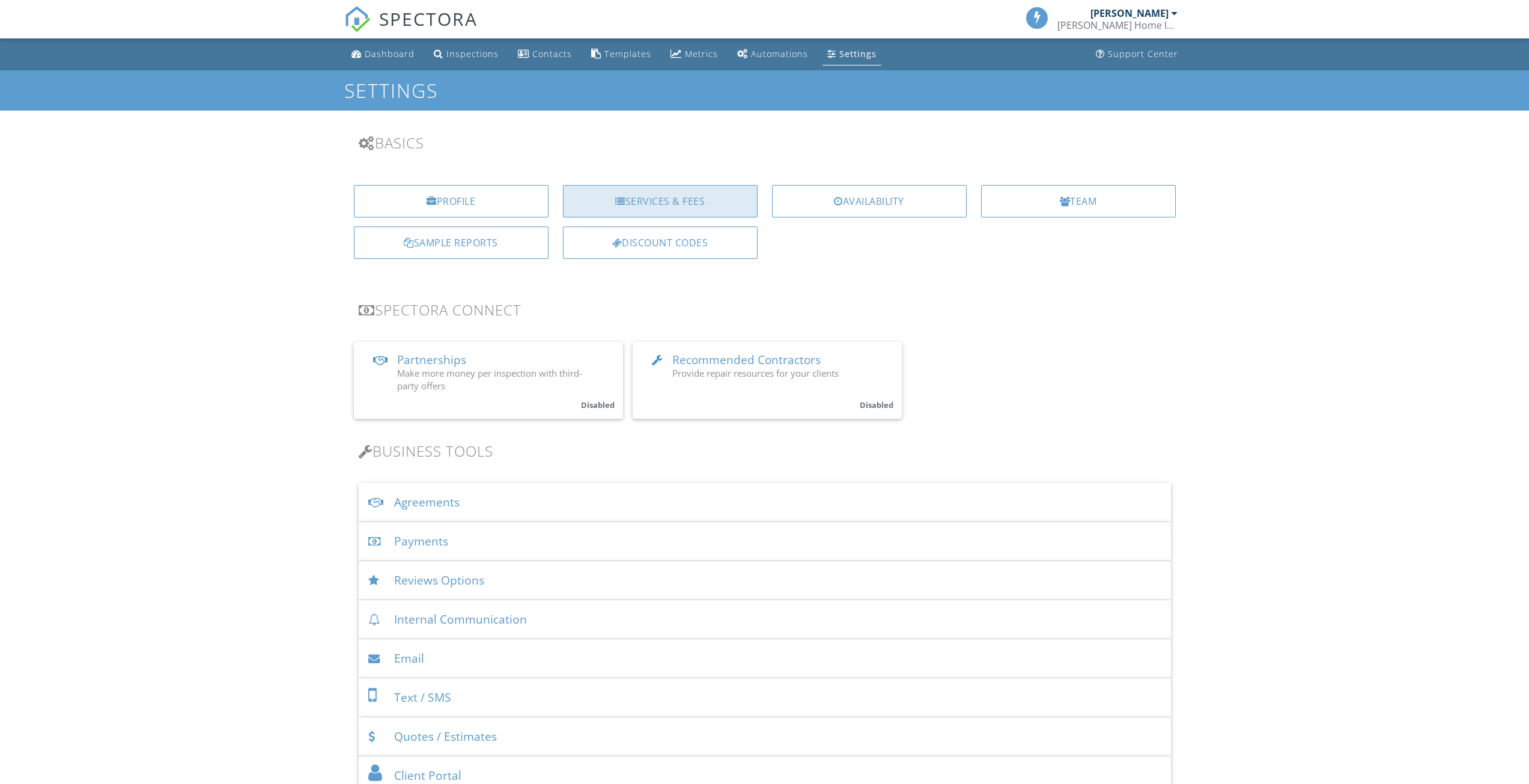
click at [675, 205] on div "Services & Fees" at bounding box center [660, 201] width 195 height 32
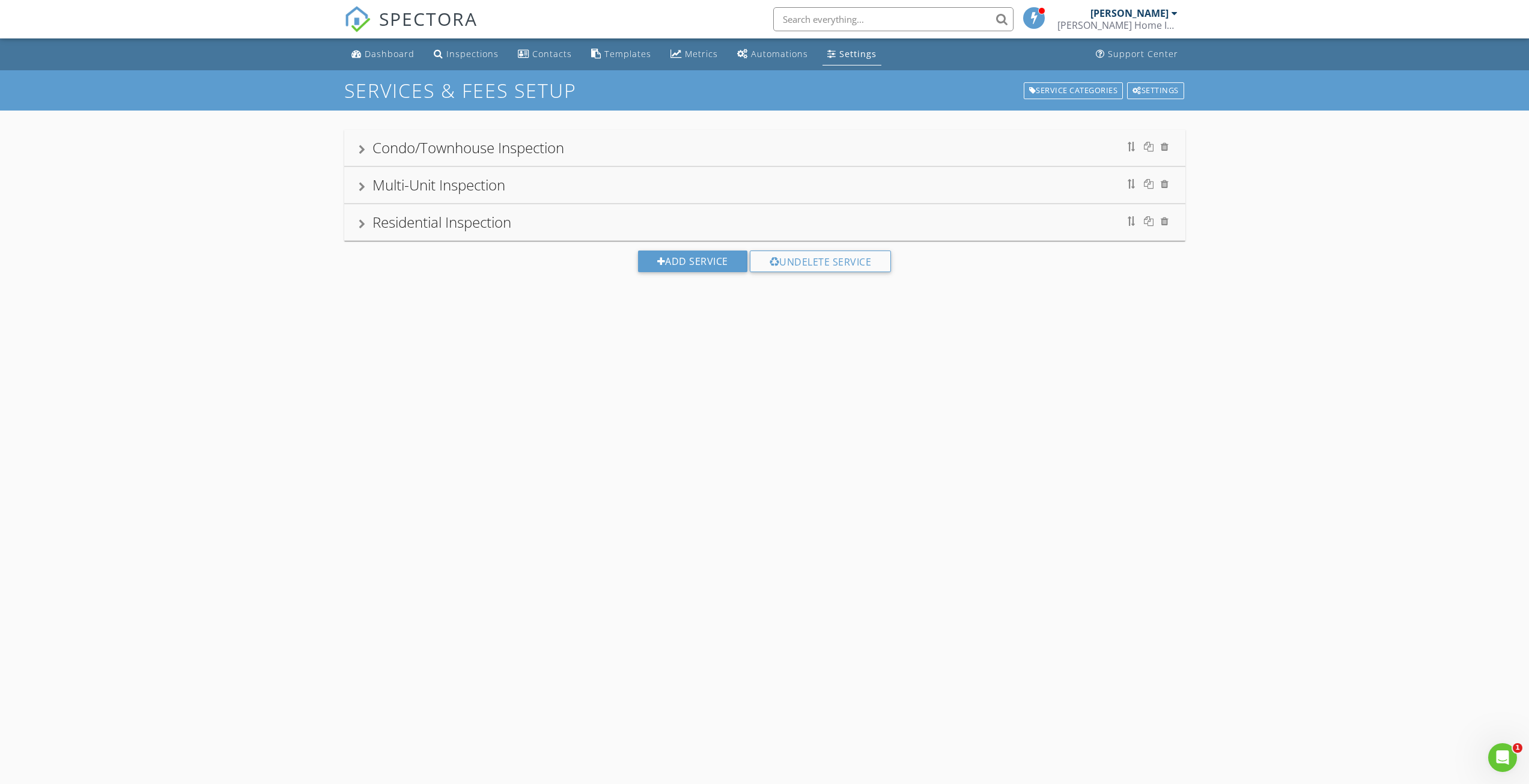
drag, startPoint x: 1152, startPoint y: 3, endPoint x: 1152, endPoint y: 12, distance: 9.0
click at [1152, 4] on div "[PERSON_NAME] [PERSON_NAME] Home Inspections LLC" at bounding box center [1117, 19] width 120 height 39
click at [1148, 26] on div "[PERSON_NAME] Home Inspections LLC" at bounding box center [1117, 26] width 120 height 12
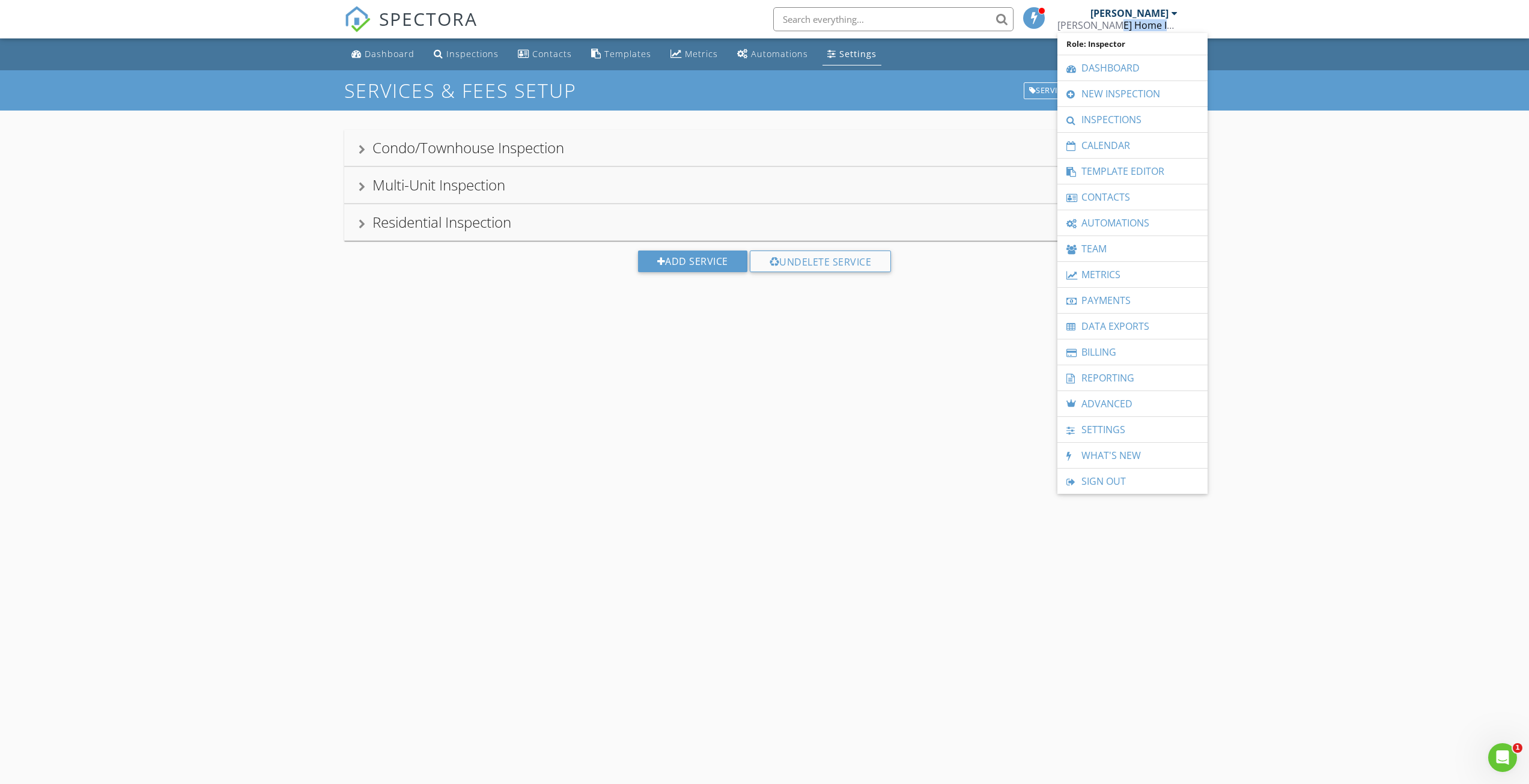
click at [850, 48] on div "Settings" at bounding box center [858, 53] width 37 height 12
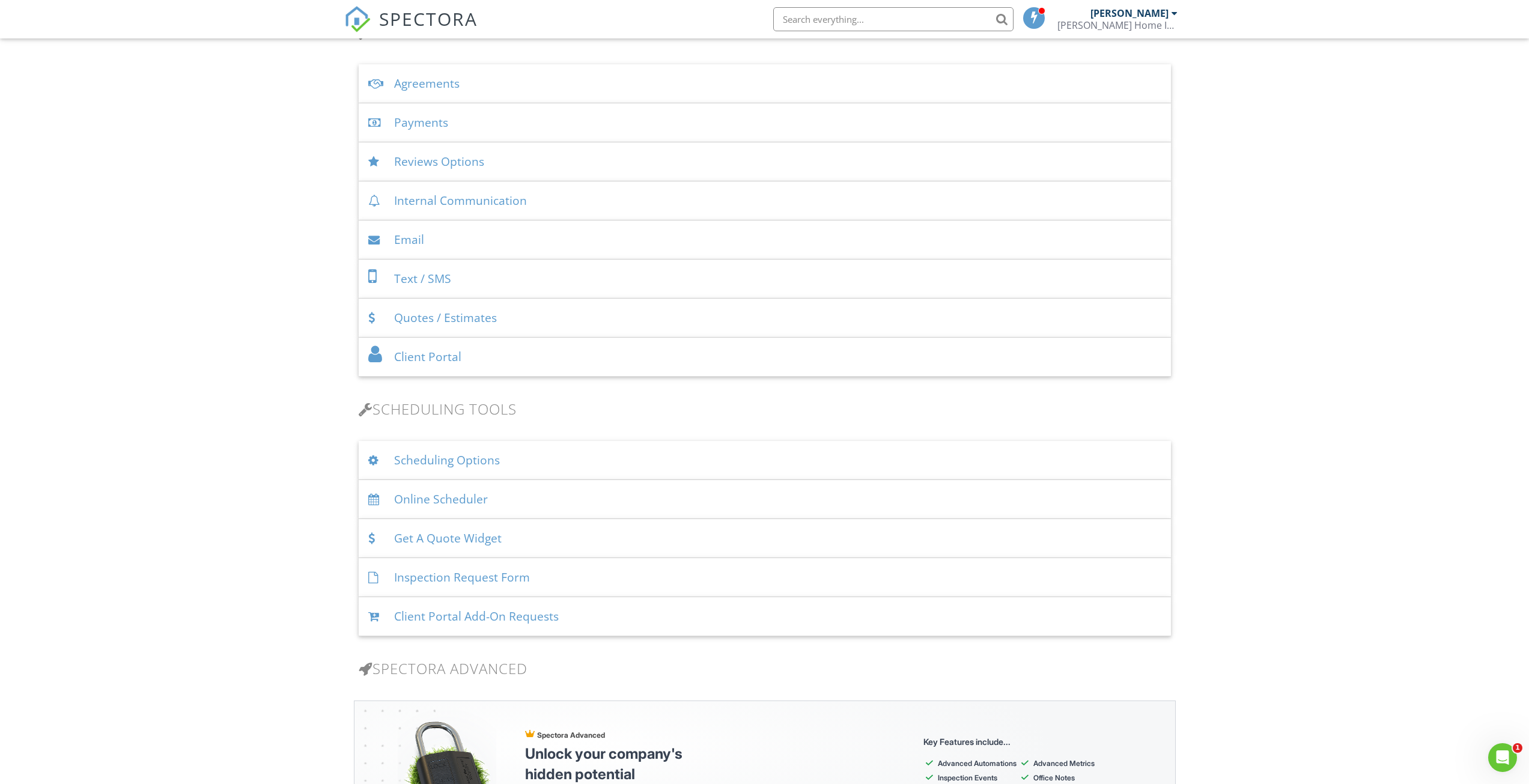
scroll to position [421, 0]
click at [465, 463] on div "Scheduling Options" at bounding box center [765, 458] width 812 height 39
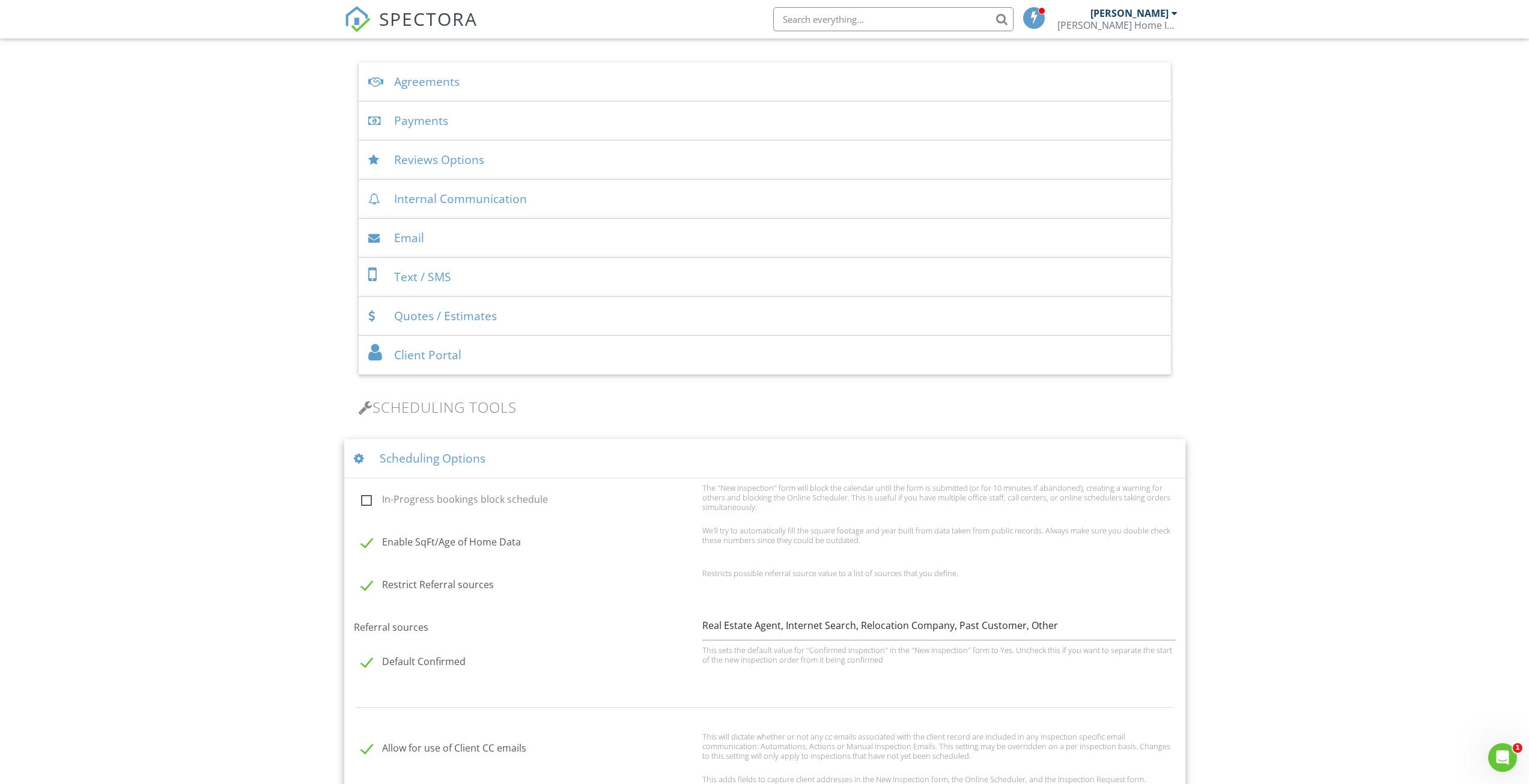
click at [466, 463] on div "Scheduling Options" at bounding box center [765, 458] width 841 height 39
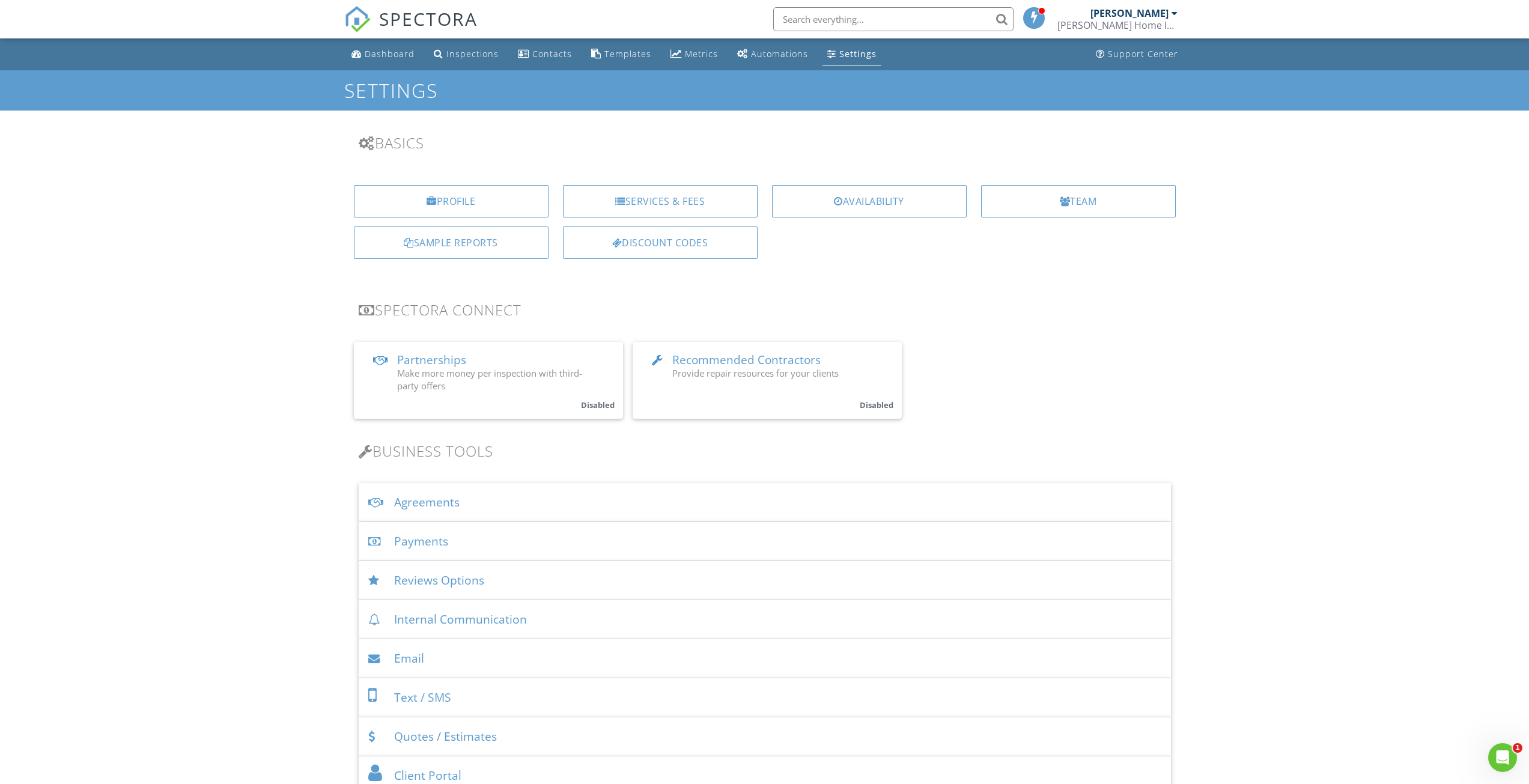
click at [1111, 9] on div "Peter Shaw Shaw Home Inspections LLC" at bounding box center [1117, 19] width 120 height 39
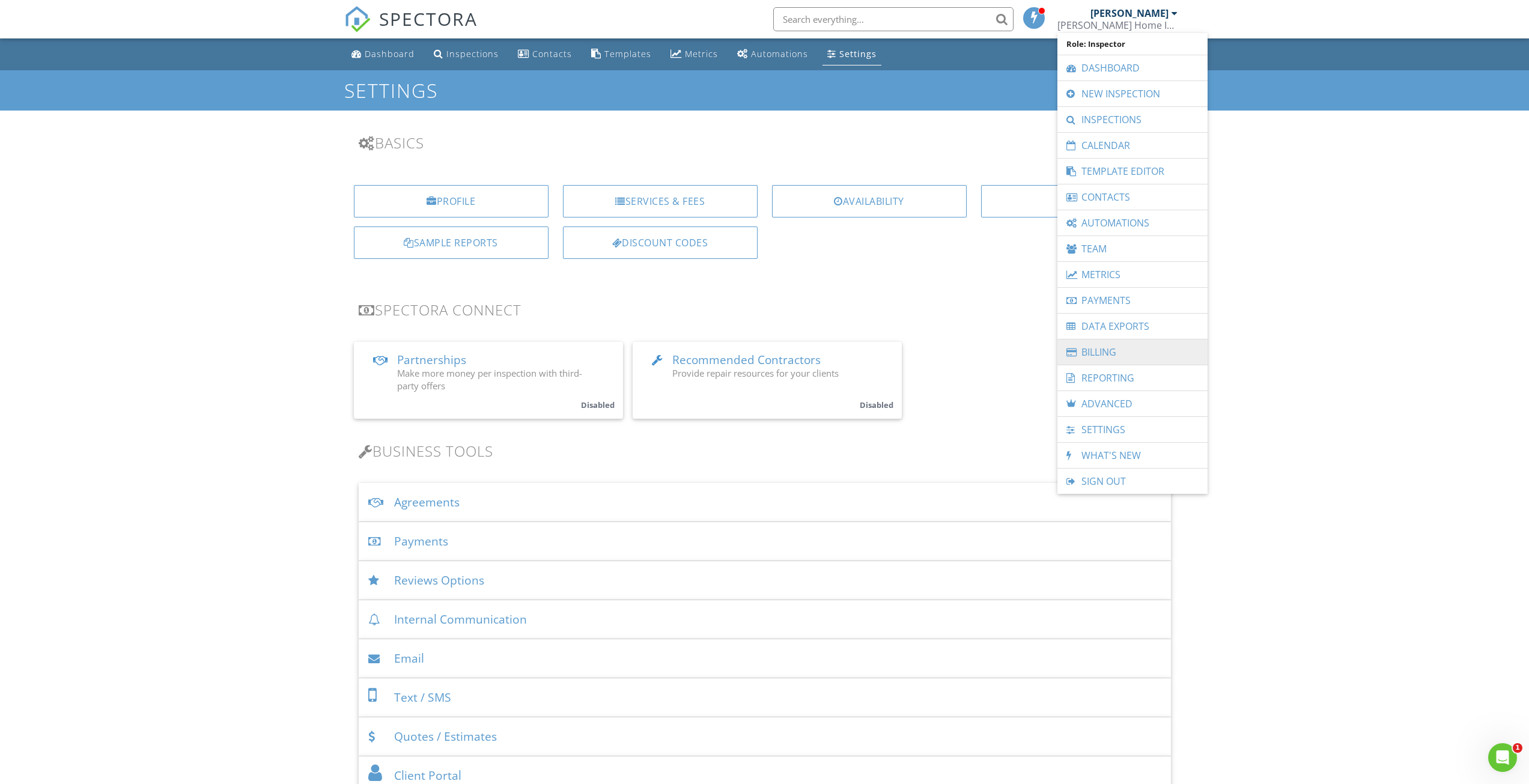
click at [1109, 351] on link "Billing" at bounding box center [1132, 352] width 138 height 26
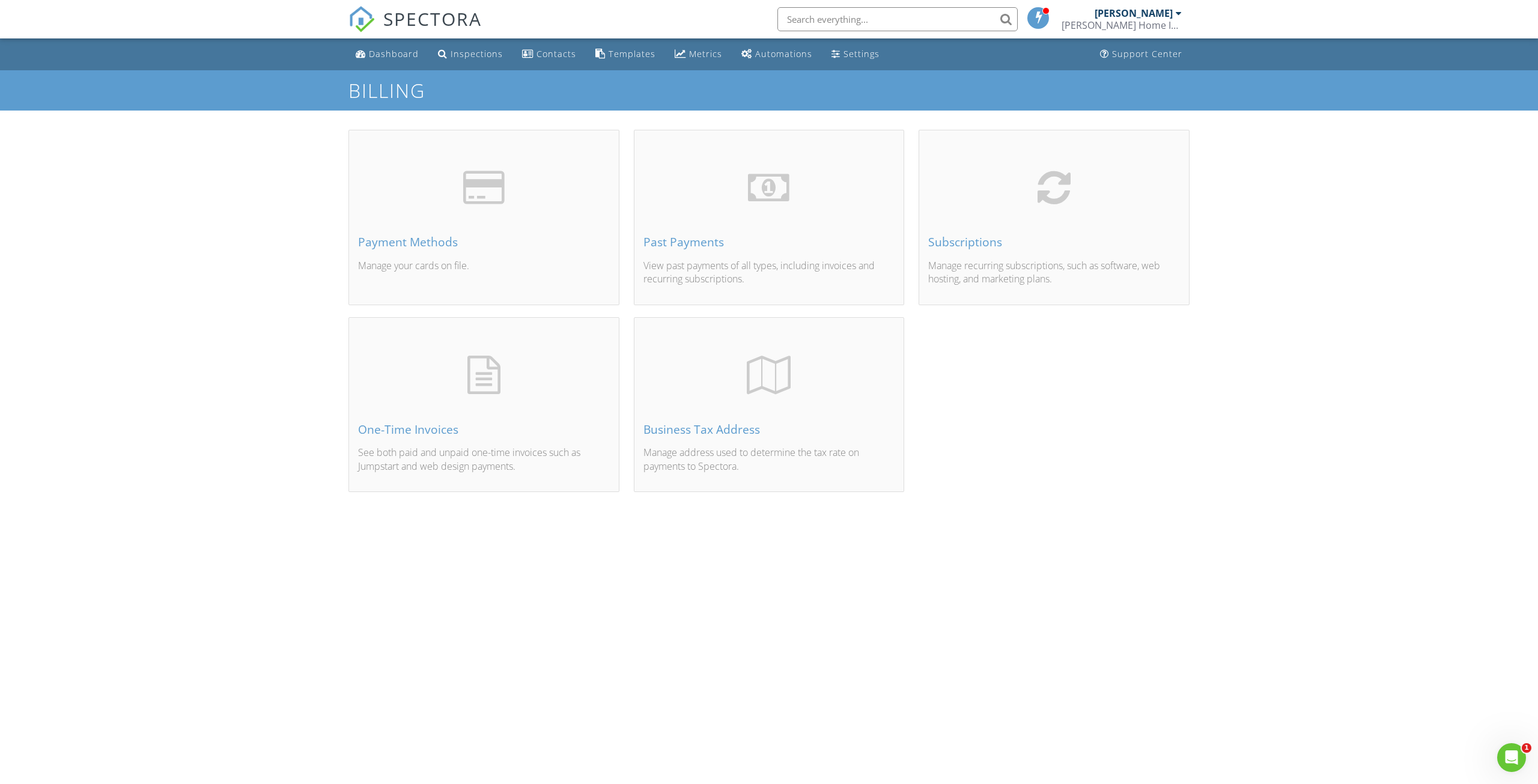
click at [1025, 228] on div "Subscriptions Manage recurring subscriptions, such as software, web hosting, an…" at bounding box center [1054, 231] width 270 height 145
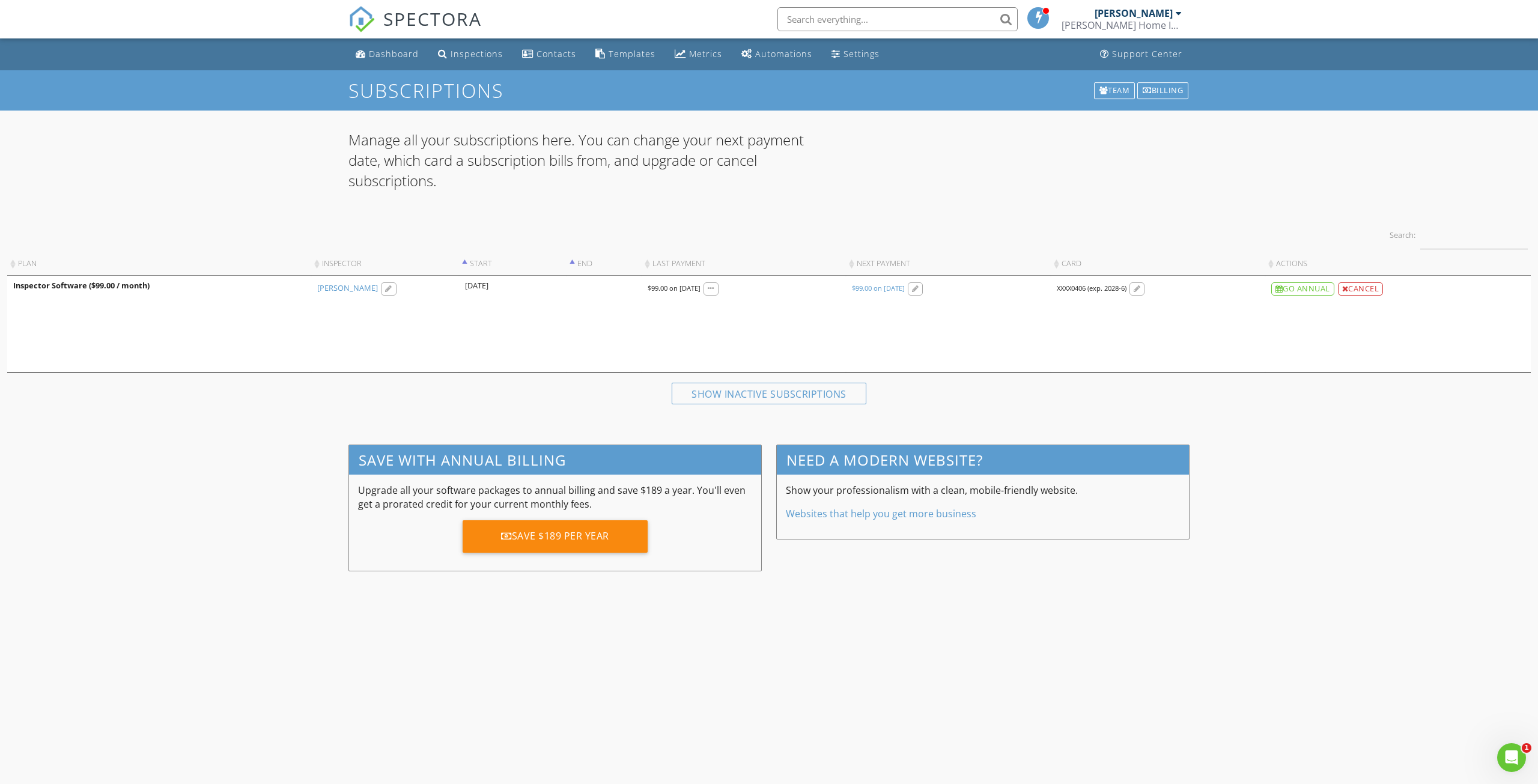
click at [727, 337] on td "2025/08/08 21:23 $99.00 on 08/08/2025" at bounding box center [743, 324] width 203 height 97
click at [383, 53] on div "Dashboard" at bounding box center [394, 53] width 49 height 12
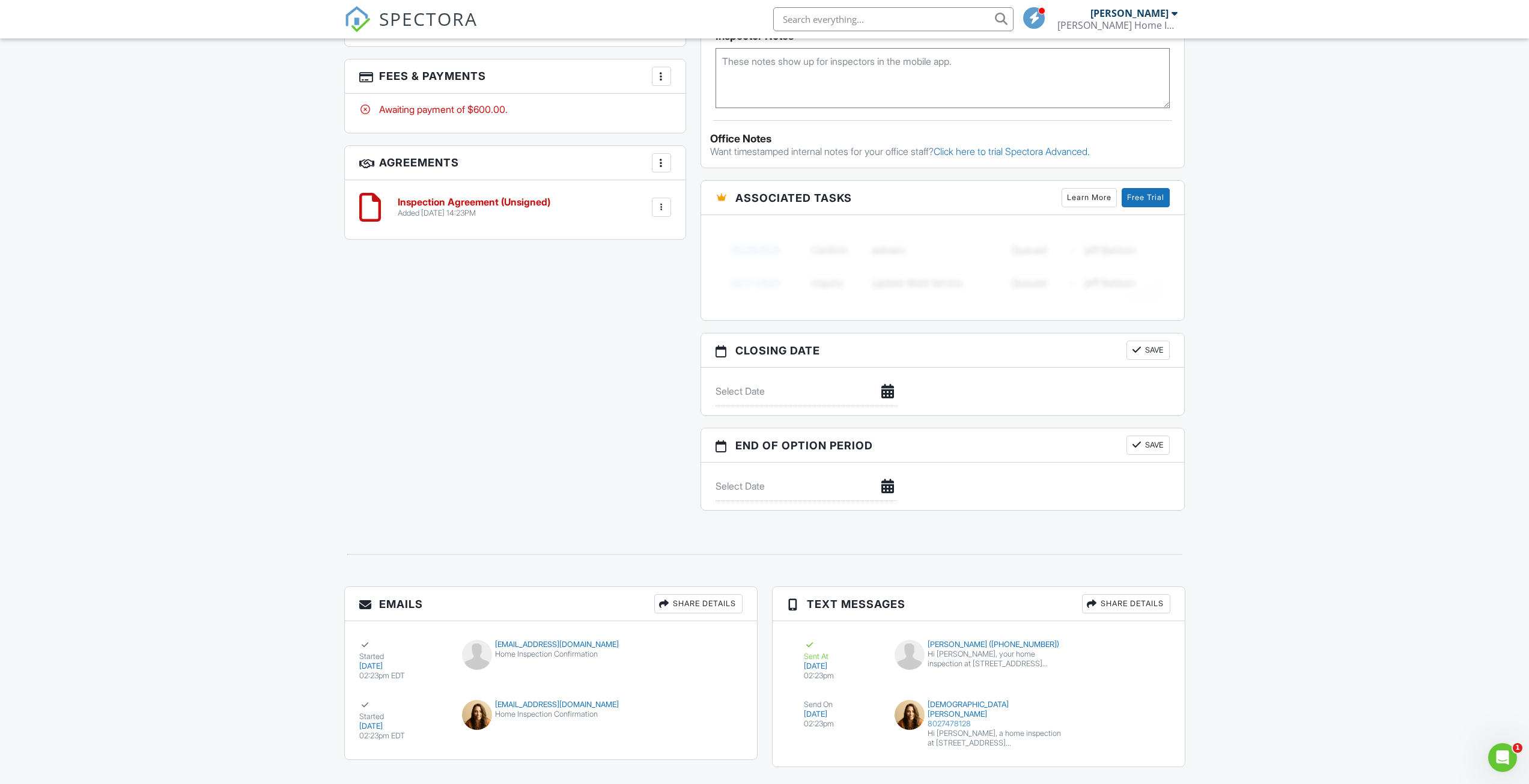
scroll to position [835, 0]
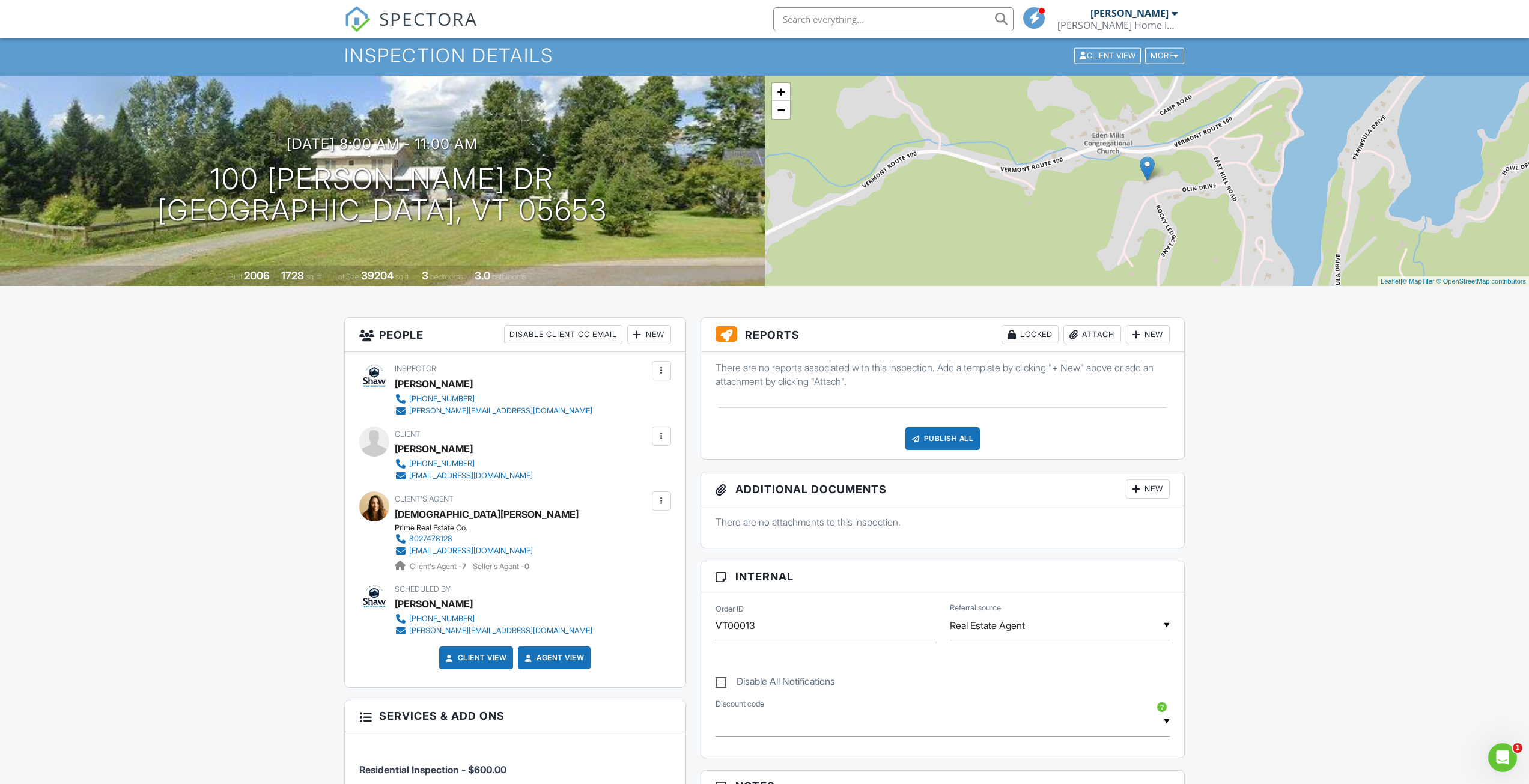
scroll to position [0, 0]
